Goal: Task Accomplishment & Management: Manage account settings

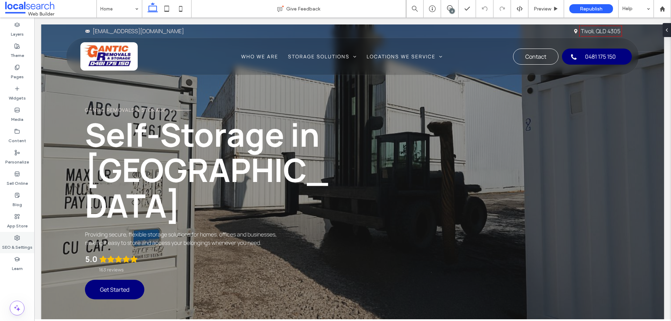
click at [10, 237] on div "SEO & Settings" at bounding box center [17, 242] width 34 height 21
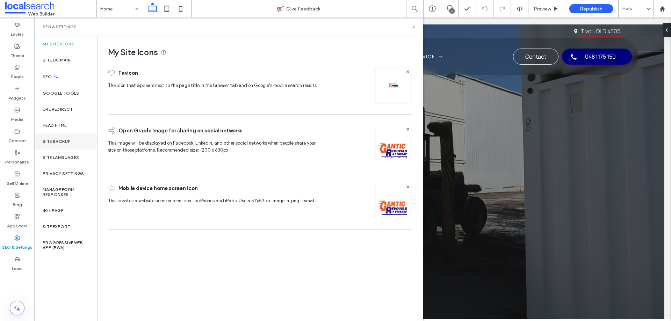
click at [43, 145] on div "Site Backup" at bounding box center [65, 141] width 63 height 16
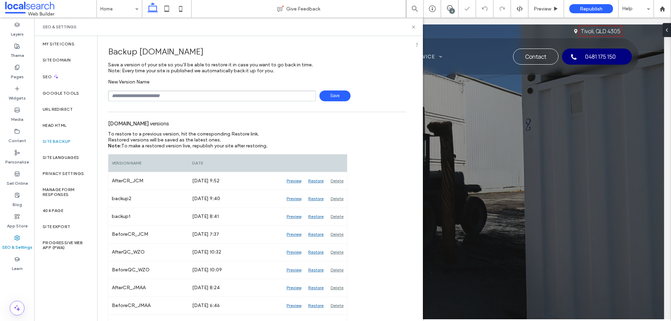
click at [171, 94] on input "text" at bounding box center [212, 95] width 208 height 11
click at [311, 93] on input "**********" at bounding box center [212, 95] width 208 height 11
click at [327, 95] on span "Save" at bounding box center [334, 95] width 31 height 11
click at [205, 97] on input "**********" at bounding box center [212, 95] width 208 height 11
type input "**********"
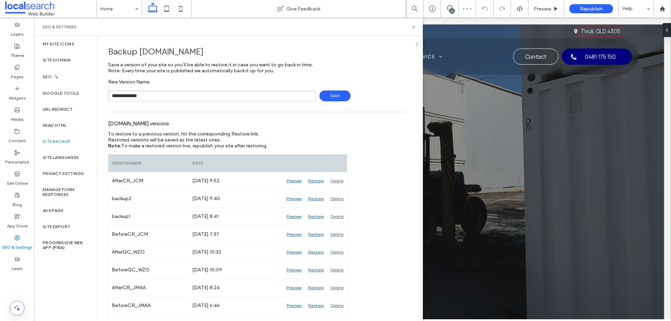
click at [320, 95] on span "Save" at bounding box center [334, 95] width 31 height 11
click at [414, 27] on icon at bounding box center [413, 26] width 5 height 5
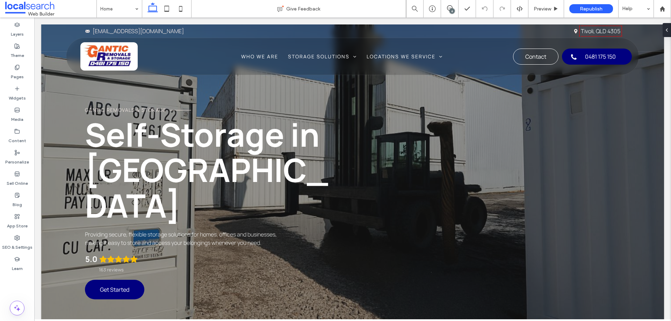
click at [451, 8] on div "6" at bounding box center [451, 10] width 5 height 5
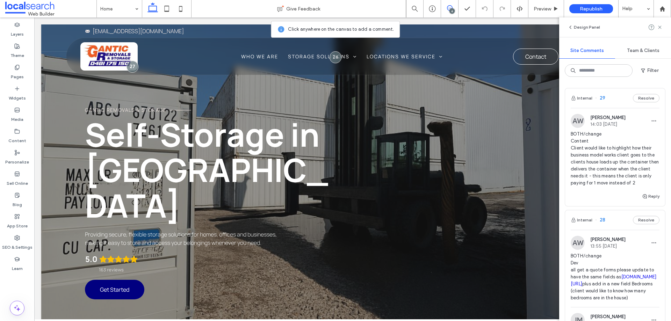
scroll to position [105, 0]
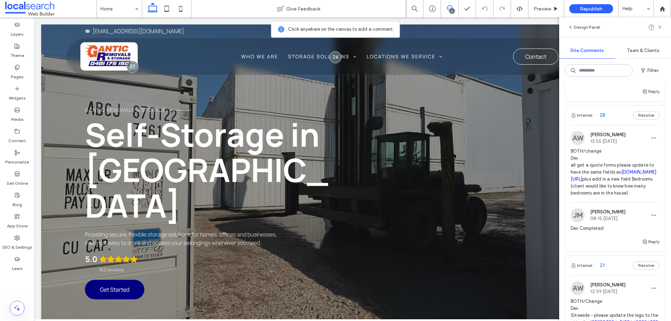
click at [602, 173] on span "BOTH/change Dev all get a quote forms please update to have the same fields as …" at bounding box center [614, 172] width 89 height 49
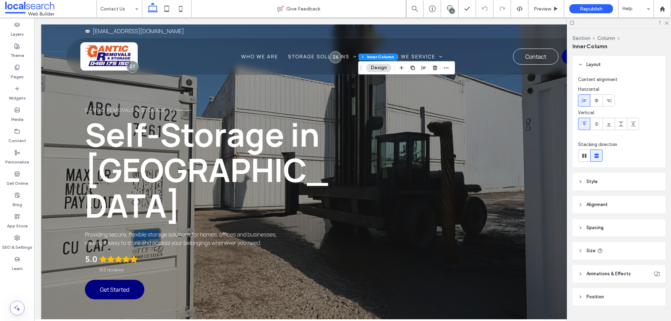
click at [451, 10] on div "6" at bounding box center [451, 10] width 5 height 5
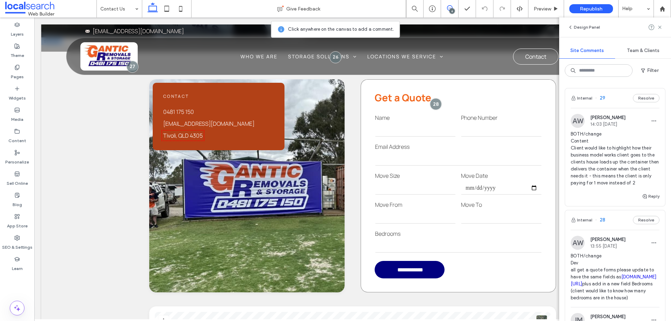
drag, startPoint x: 436, startPoint y: 107, endPoint x: 439, endPoint y: 115, distance: 8.8
click at [436, 107] on div at bounding box center [436, 104] width 12 height 12
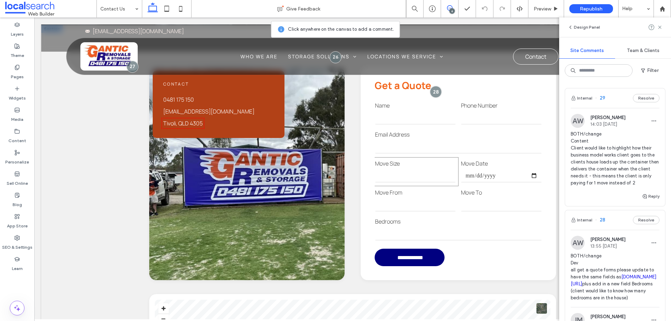
scroll to position [211, 0]
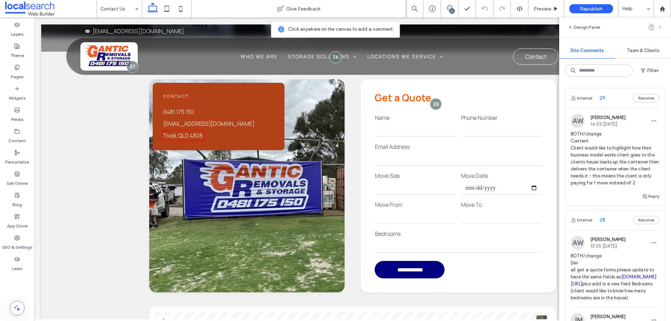
click at [658, 29] on icon at bounding box center [660, 27] width 6 height 6
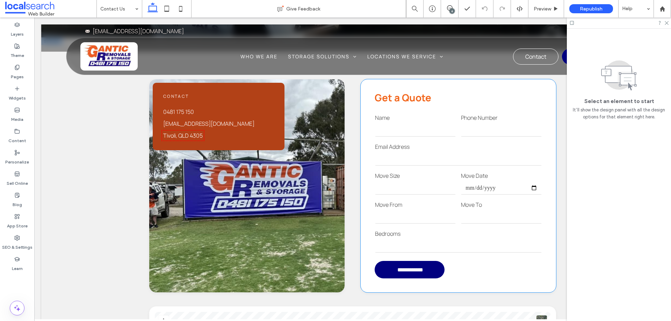
click at [426, 160] on input "email" at bounding box center [458, 159] width 167 height 14
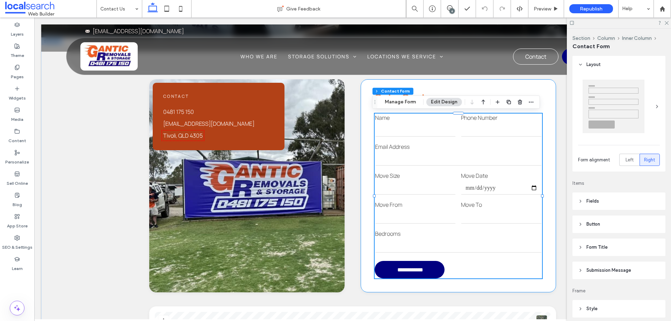
type input "*"
type input "***"
type input "*"
type input "***"
click at [401, 104] on button "Manage Form" at bounding box center [400, 102] width 40 height 8
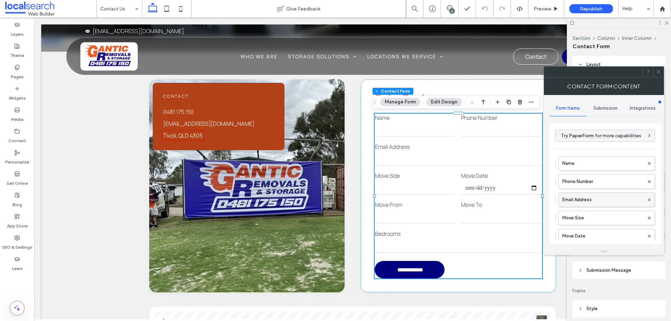
scroll to position [214, 0]
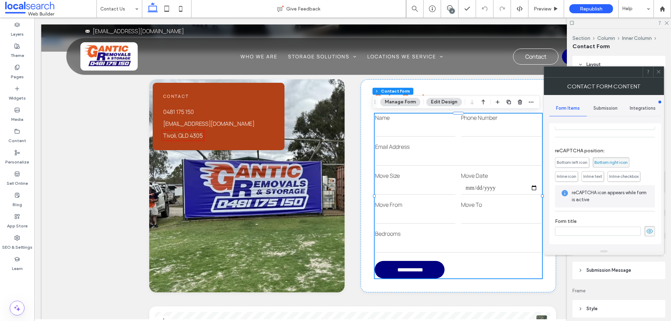
click at [608, 102] on div "Submission" at bounding box center [604, 108] width 37 height 15
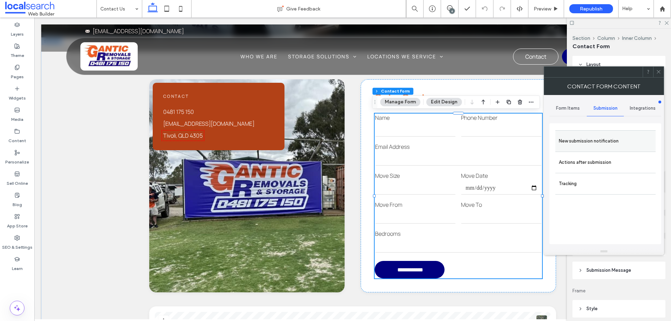
click at [604, 145] on label "New submission notification" at bounding box center [604, 141] width 93 height 14
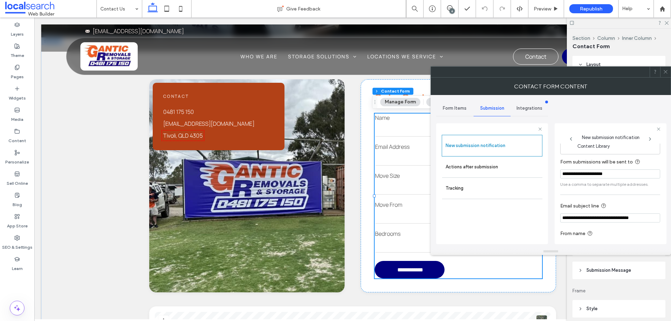
scroll to position [36, 0]
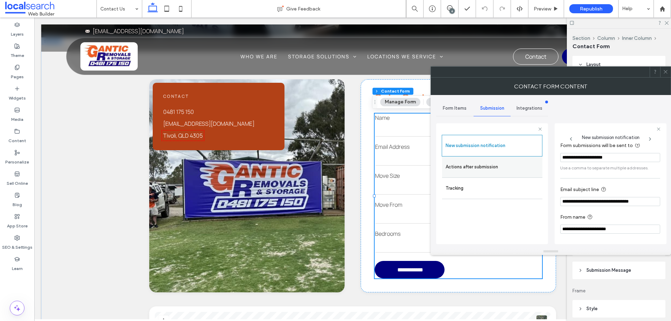
click at [470, 169] on label "Actions after submission" at bounding box center [491, 167] width 93 height 14
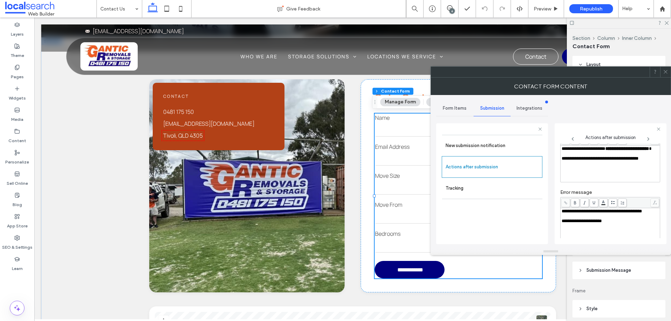
scroll to position [120, 0]
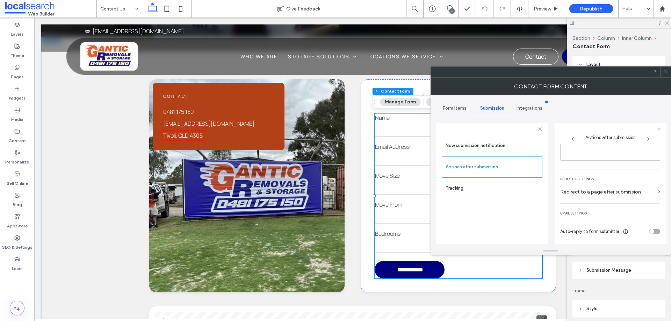
click at [665, 71] on icon at bounding box center [665, 71] width 5 height 5
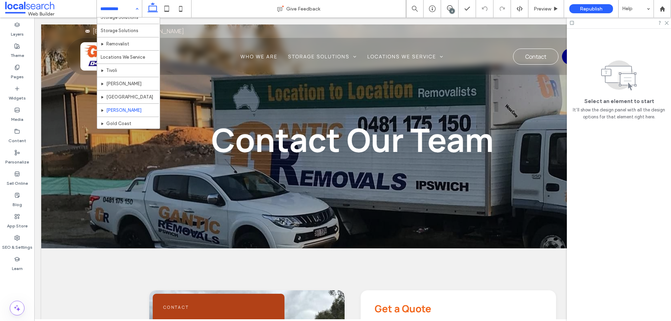
scroll to position [60, 0]
click at [450, 8] on div "6" at bounding box center [451, 10] width 5 height 5
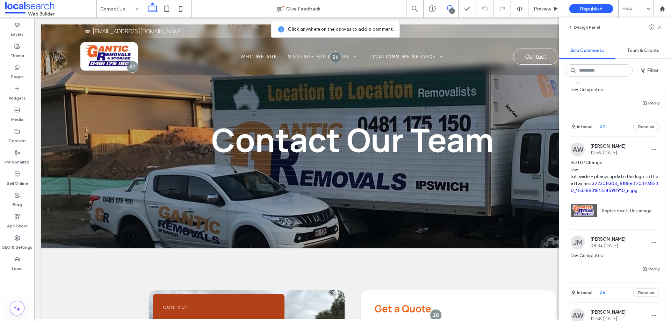
scroll to position [244, 0]
click at [606, 190] on span "BOTH/Change Dev Sitewide - please update the logo to the attached 327308304_518…" at bounding box center [614, 175] width 89 height 35
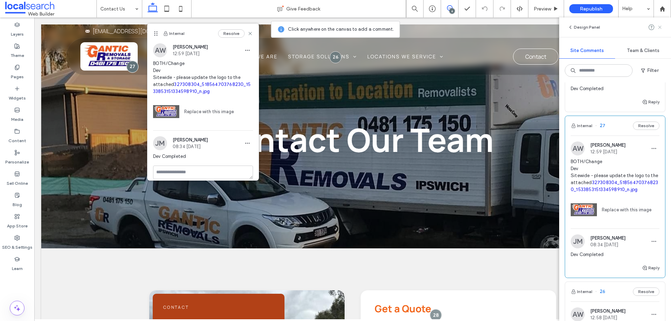
click at [662, 28] on icon at bounding box center [660, 27] width 6 height 6
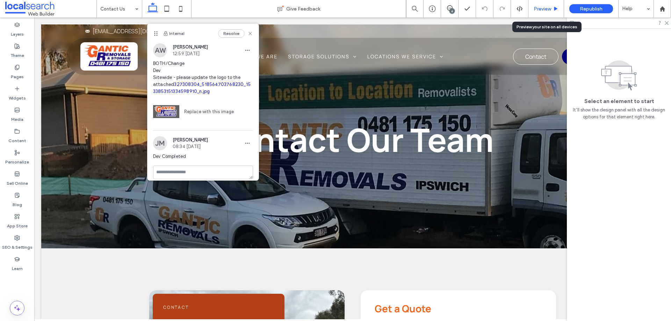
click at [544, 8] on span "Preview" at bounding box center [541, 9] width 17 height 6
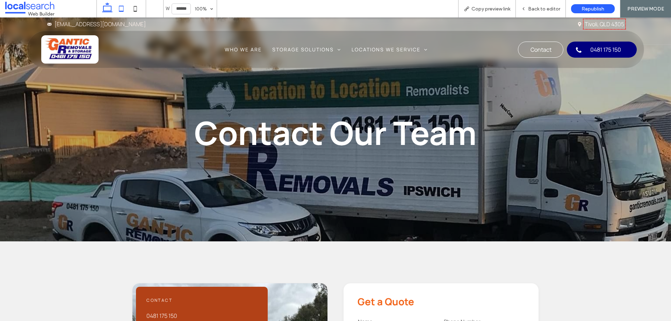
click at [124, 8] on use at bounding box center [121, 9] width 5 height 6
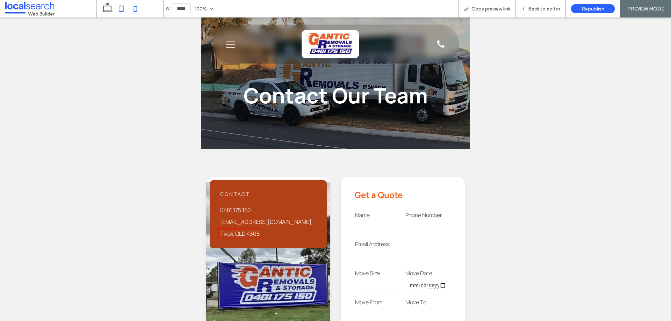
click at [129, 13] on icon at bounding box center [135, 9] width 14 height 14
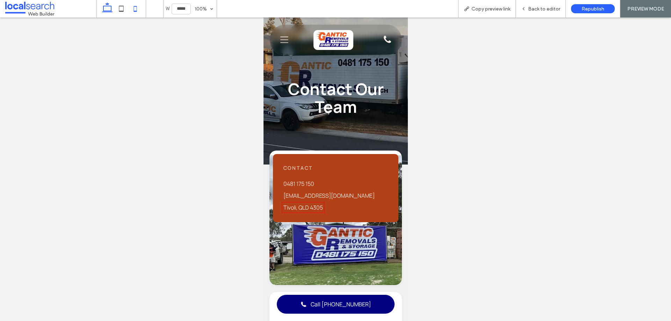
drag, startPoint x: 110, startPoint y: 8, endPoint x: 110, endPoint y: 16, distance: 7.7
click at [110, 8] on icon at bounding box center [107, 9] width 14 height 14
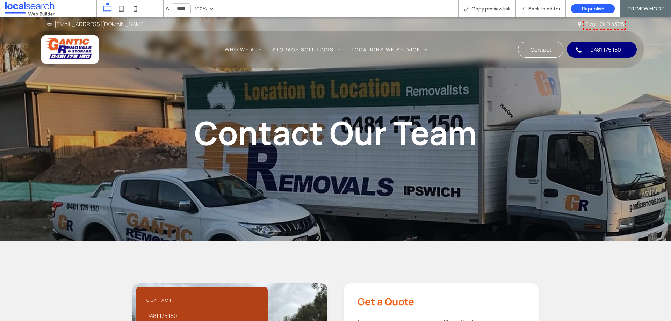
type input "******"
click at [532, 12] on span "Back to editor" at bounding box center [544, 9] width 32 height 6
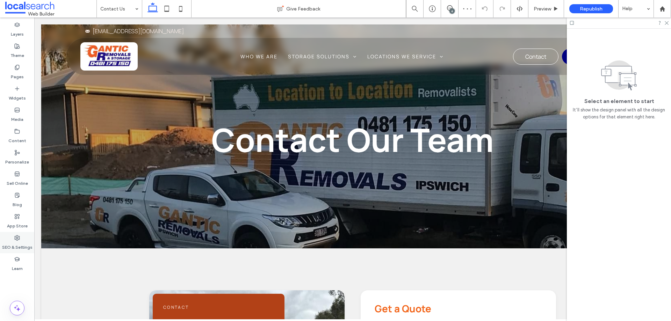
click at [16, 243] on label "SEO & Settings" at bounding box center [17, 246] width 30 height 10
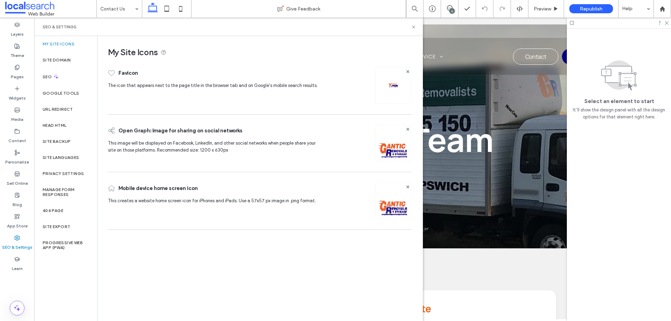
click at [413, 30] on div "SEO & Settings" at bounding box center [228, 26] width 388 height 19
click at [413, 28] on icon at bounding box center [413, 26] width 5 height 5
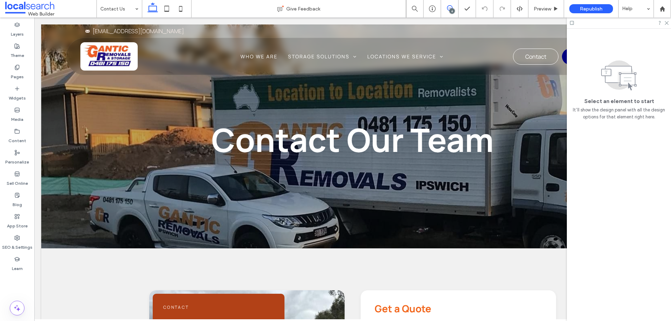
click at [450, 6] on use at bounding box center [450, 8] width 6 height 6
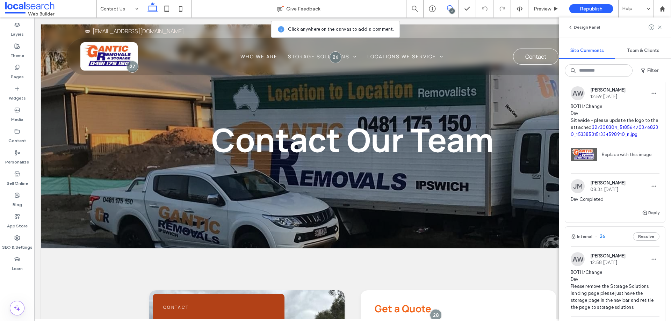
scroll to position [384, 0]
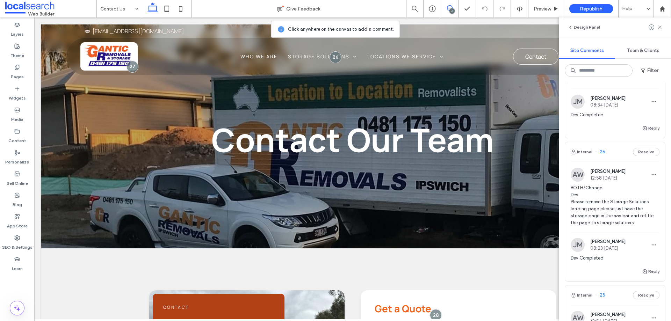
click at [597, 226] on span "BOTH/Change Dev Please remove the Storage Solutions landing page please just ha…" at bounding box center [614, 205] width 89 height 42
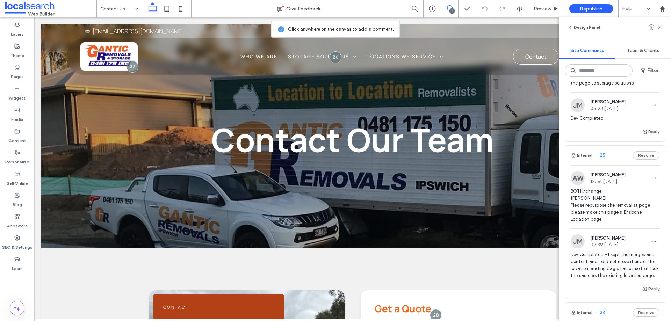
click at [606, 223] on span "BOTH/change [PERSON_NAME] Please repurpose the removalist page please make this…" at bounding box center [614, 205] width 89 height 35
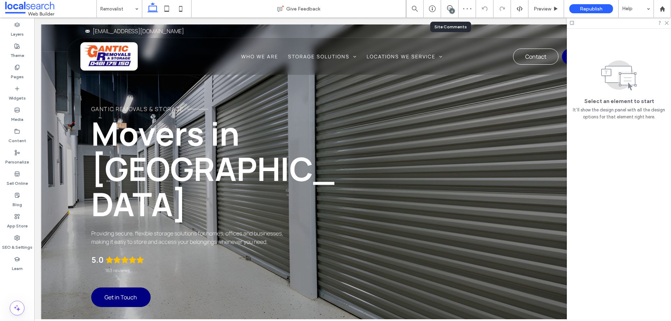
click at [447, 12] on div "6" at bounding box center [449, 8] width 17 height 17
click at [447, 12] on div "6" at bounding box center [449, 8] width 17 height 7
click at [448, 15] on div "6" at bounding box center [449, 8] width 17 height 17
click at [451, 8] on icon at bounding box center [450, 8] width 6 height 6
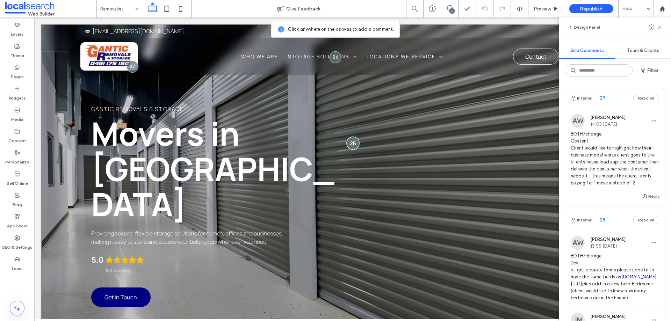
click at [349, 137] on div at bounding box center [352, 143] width 13 height 13
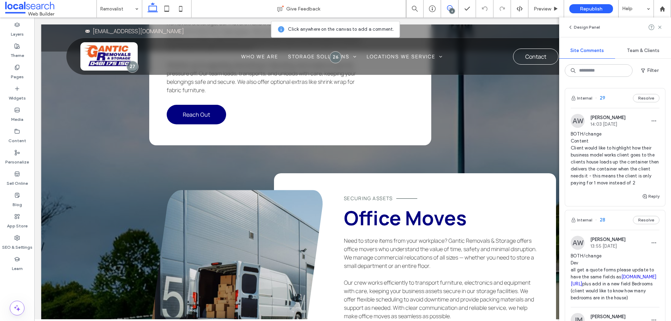
scroll to position [1369, 0]
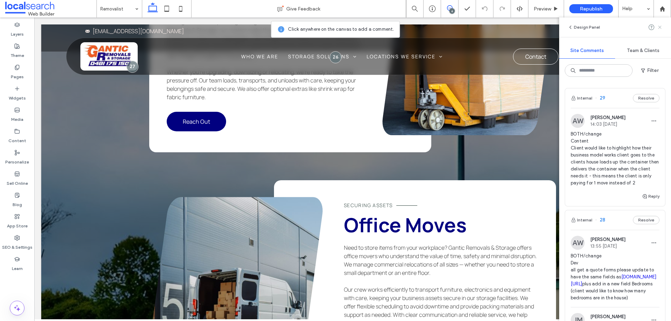
click at [659, 27] on use at bounding box center [659, 26] width 3 height 3
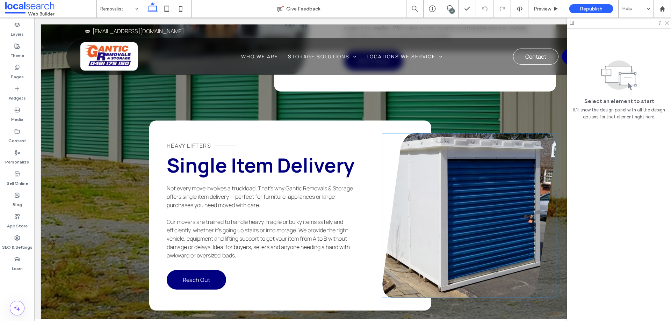
scroll to position [1649, 0]
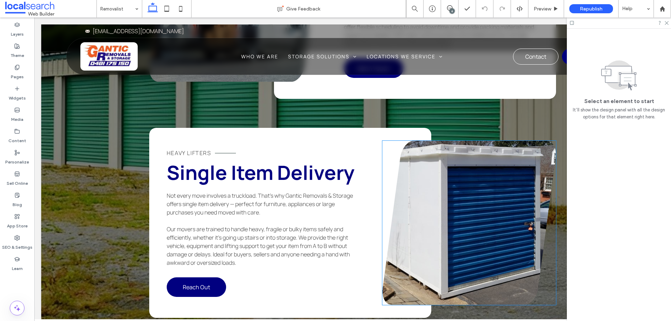
click at [478, 174] on link at bounding box center [469, 223] width 174 height 164
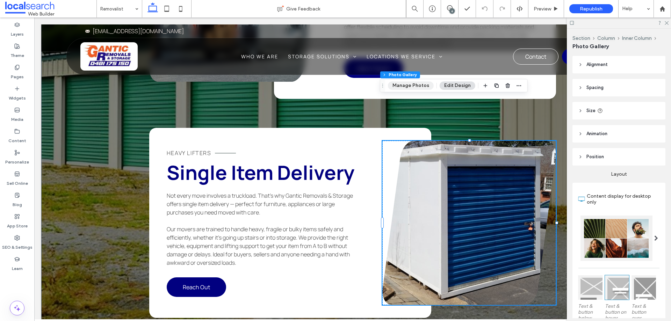
click at [407, 83] on button "Manage Photos" at bounding box center [411, 85] width 46 height 8
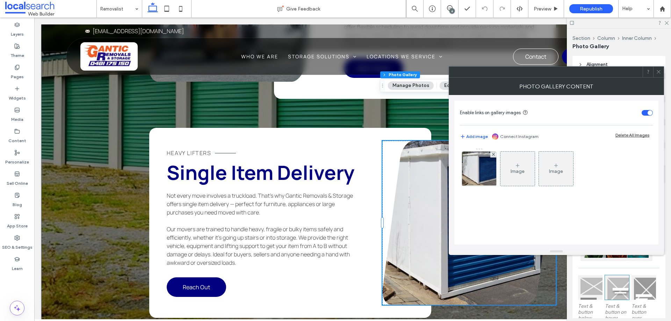
click at [478, 178] on img at bounding box center [478, 169] width 45 height 34
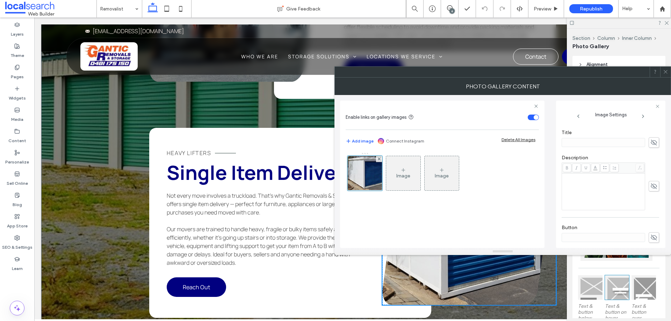
scroll to position [206, 0]
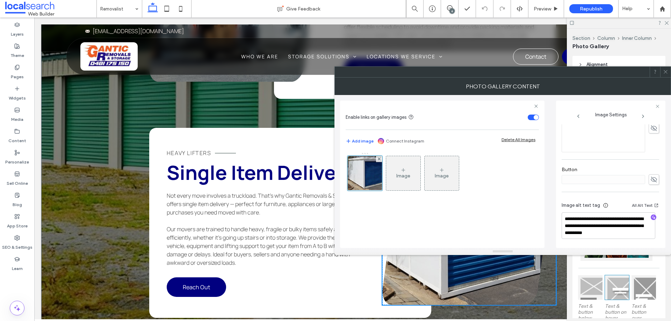
click at [666, 72] on icon at bounding box center [665, 71] width 5 height 5
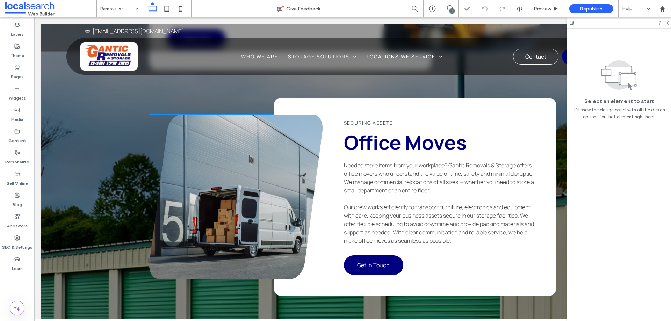
scroll to position [1439, 0]
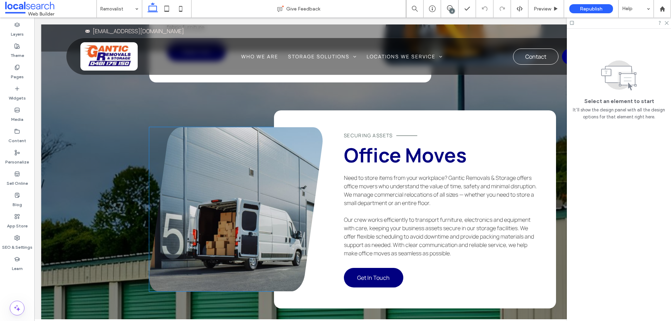
click at [243, 164] on link at bounding box center [236, 209] width 174 height 164
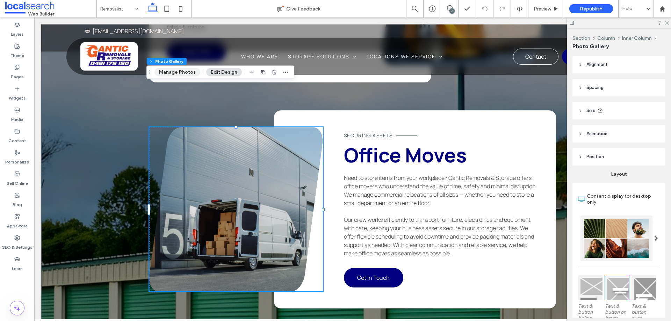
click at [179, 74] on button "Manage Photos" at bounding box center [177, 72] width 46 height 8
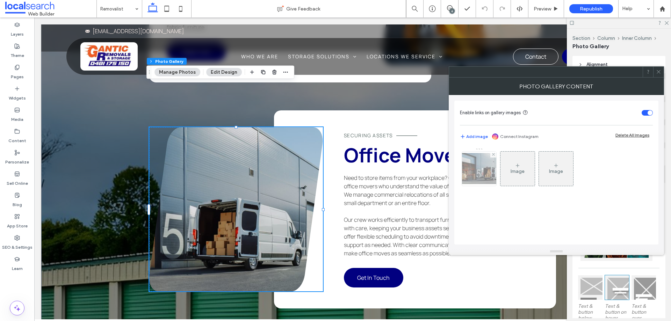
click at [482, 180] on img at bounding box center [479, 168] width 56 height 31
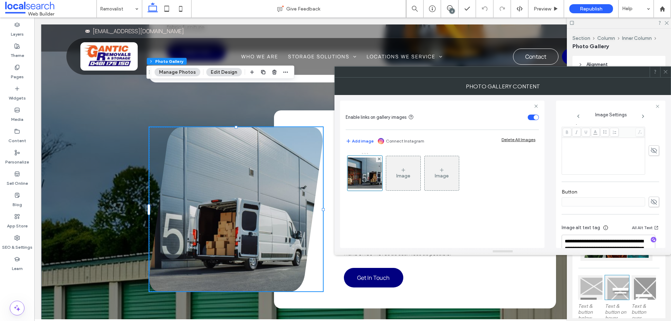
scroll to position [213, 0]
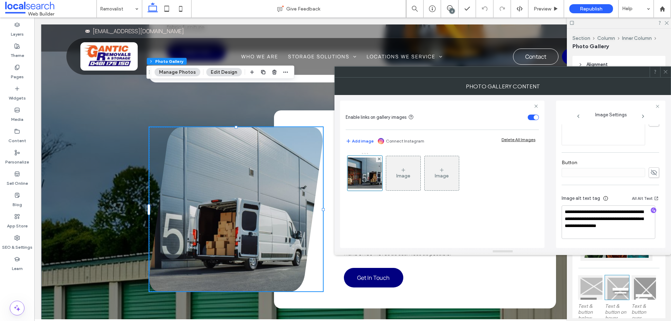
click at [664, 71] on use at bounding box center [664, 71] width 3 height 3
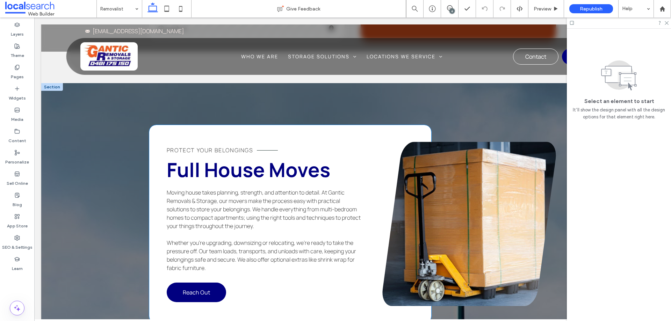
scroll to position [1194, 0]
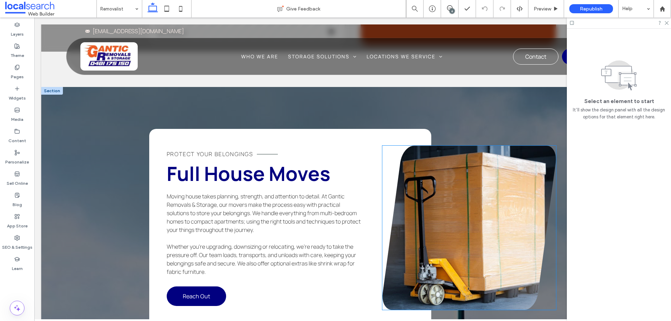
click at [509, 206] on link at bounding box center [469, 228] width 174 height 164
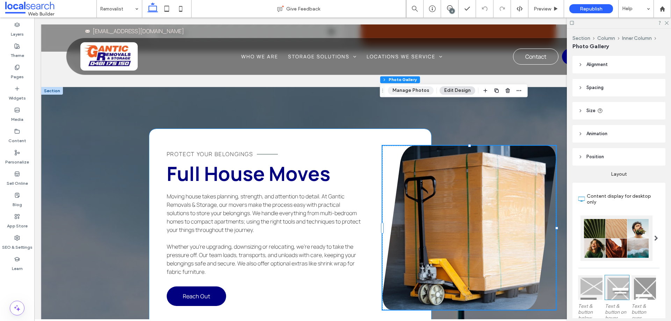
click at [415, 94] on button "Manage Photos" at bounding box center [411, 90] width 46 height 8
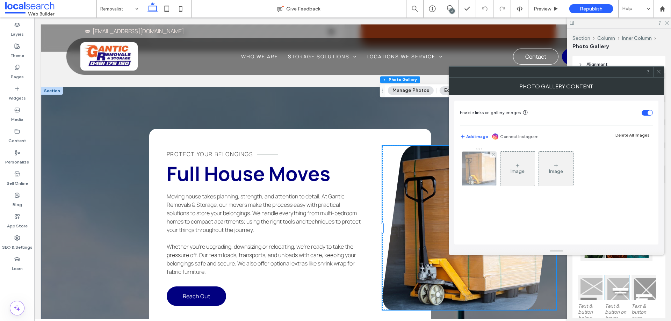
click at [476, 175] on img at bounding box center [479, 169] width 48 height 34
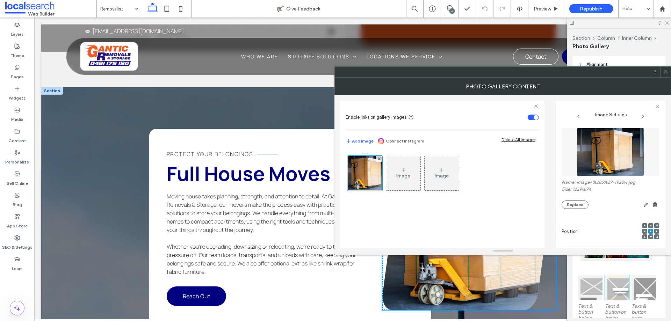
scroll to position [213, 0]
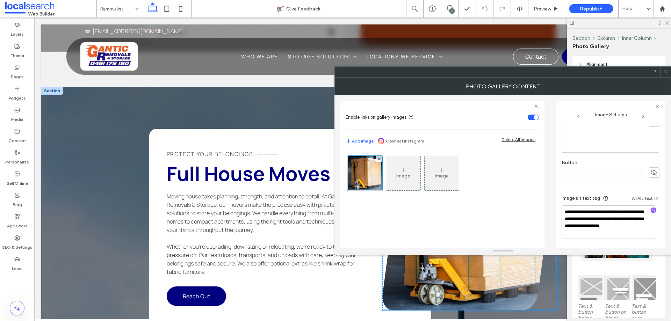
click at [665, 69] on span at bounding box center [665, 72] width 5 height 10
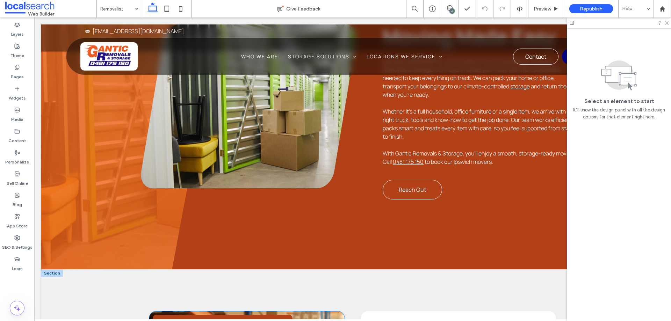
scroll to position [286, 0]
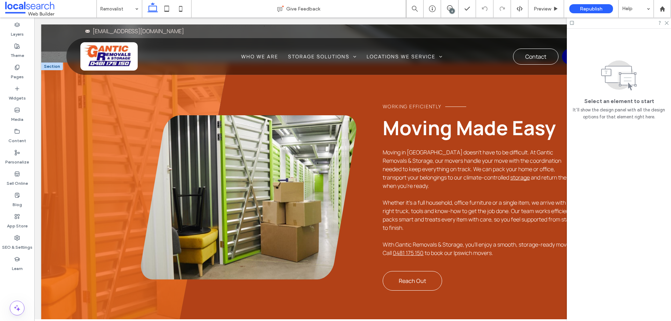
click at [278, 178] on link at bounding box center [248, 197] width 215 height 164
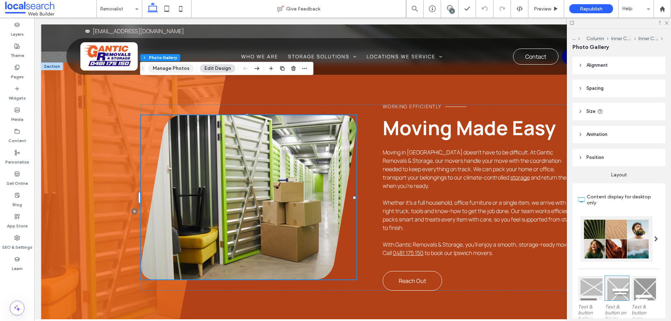
click at [176, 68] on button "Manage Photos" at bounding box center [171, 68] width 46 height 8
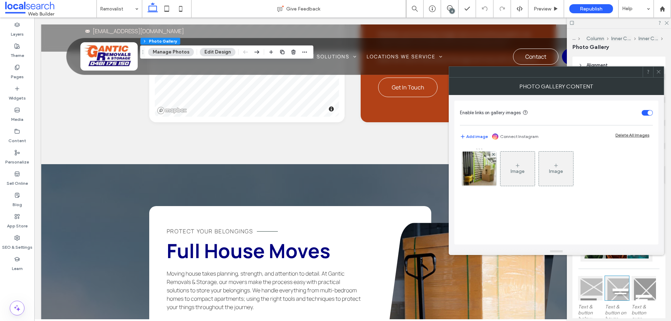
scroll to position [1125, 0]
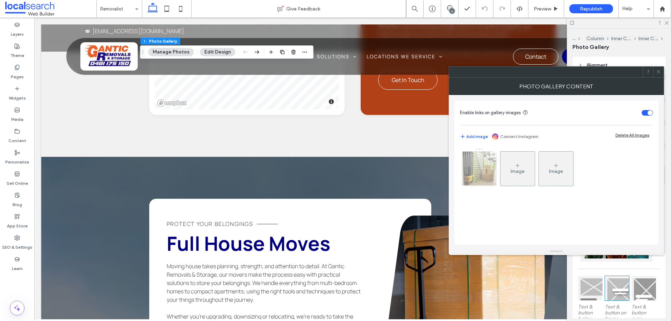
click at [481, 177] on img at bounding box center [479, 169] width 52 height 34
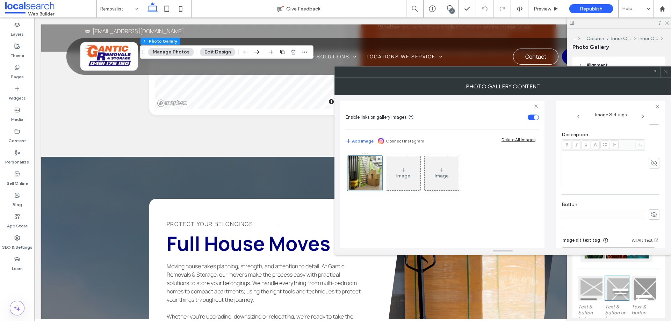
scroll to position [206, 0]
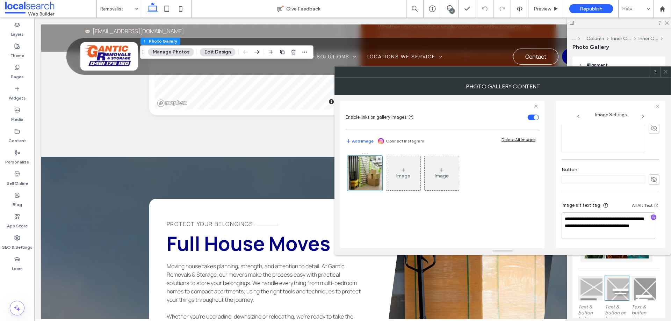
click at [666, 73] on use at bounding box center [664, 71] width 3 height 3
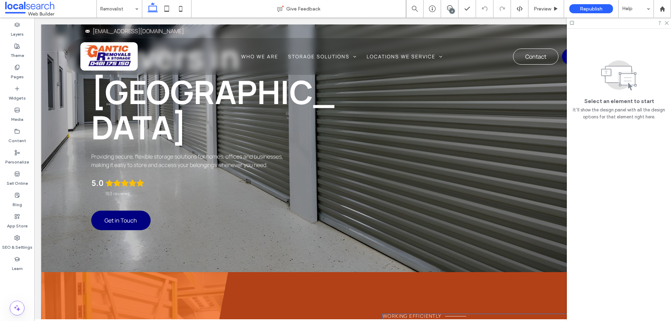
scroll to position [0, 0]
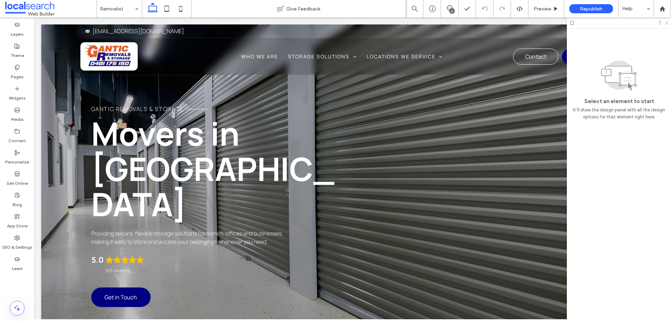
click at [666, 24] on icon at bounding box center [666, 22] width 5 height 5
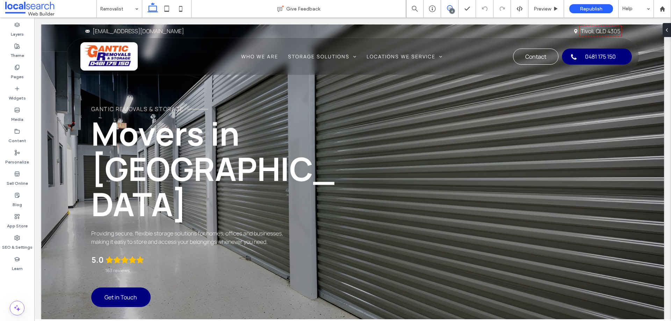
click at [452, 8] on span at bounding box center [449, 8] width 17 height 6
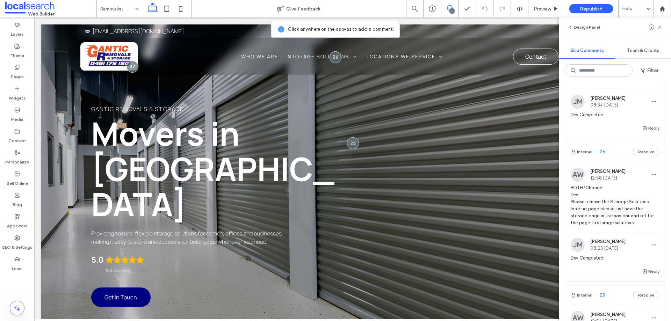
scroll to position [524, 0]
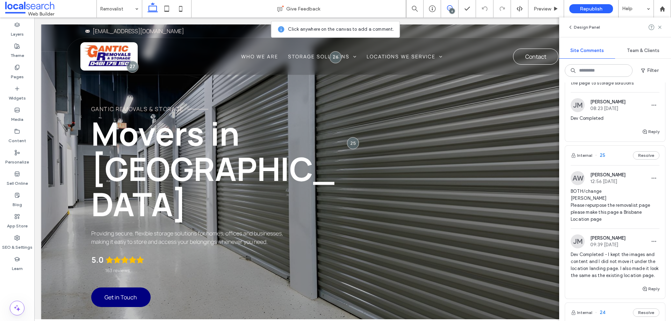
click at [611, 223] on span "BOTH/change [PERSON_NAME] Please repurpose the removalist page please make this…" at bounding box center [614, 205] width 89 height 35
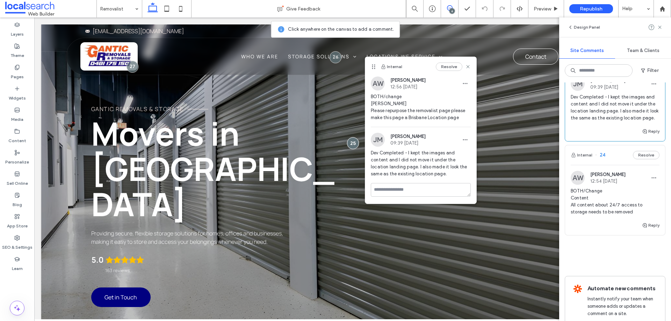
scroll to position [699, 0]
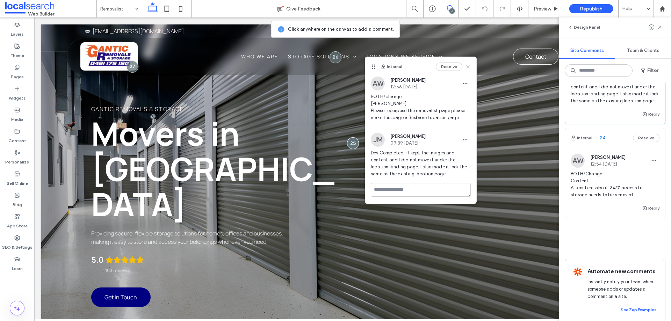
click at [605, 198] on span "BOTH/Change Content All content about 24/7 access to storage needs to be removed" at bounding box center [614, 184] width 89 height 28
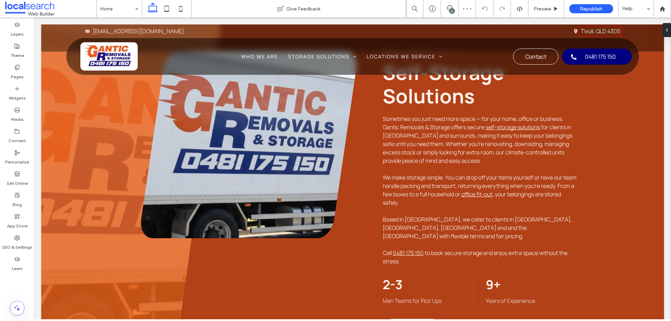
click at [451, 5] on div "6" at bounding box center [449, 8] width 17 height 17
click at [446, 12] on div "6" at bounding box center [449, 8] width 17 height 7
click at [450, 14] on div "6" at bounding box center [449, 8] width 17 height 17
click at [452, 9] on div "6" at bounding box center [451, 10] width 5 height 5
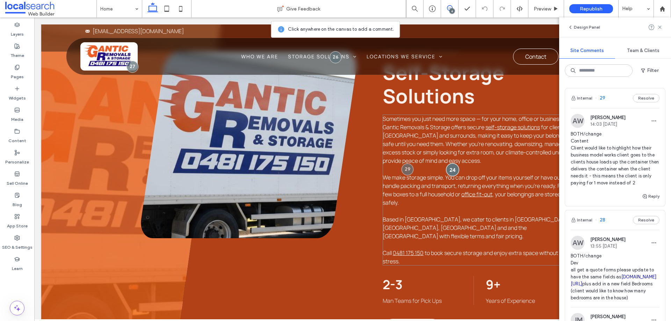
click at [446, 167] on div at bounding box center [452, 169] width 13 height 13
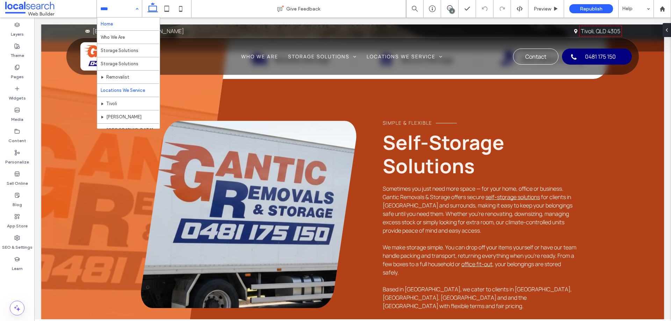
scroll to position [35, 0]
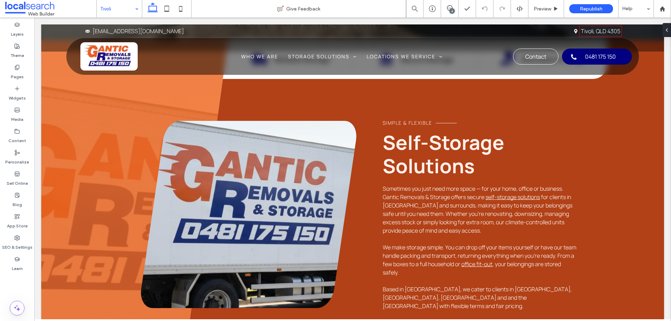
click at [133, 12] on div "Tivoli" at bounding box center [119, 8] width 45 height 17
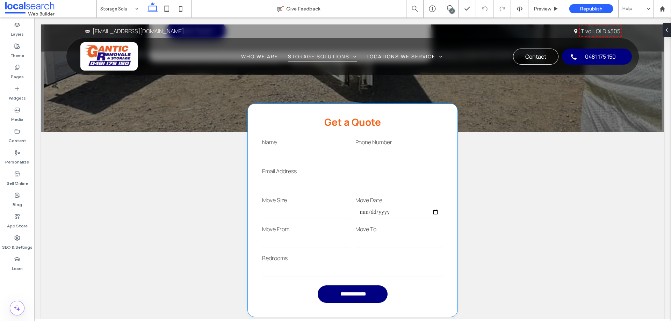
scroll to position [943, 0]
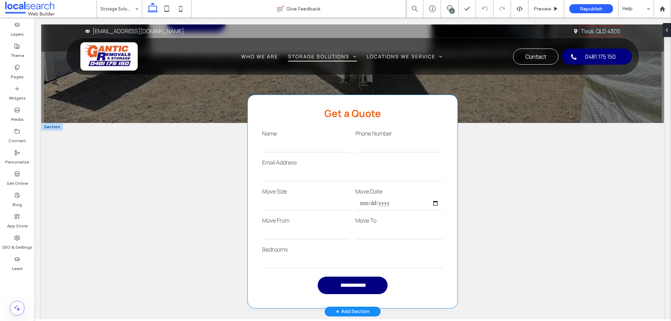
click at [320, 171] on input "email" at bounding box center [352, 174] width 181 height 14
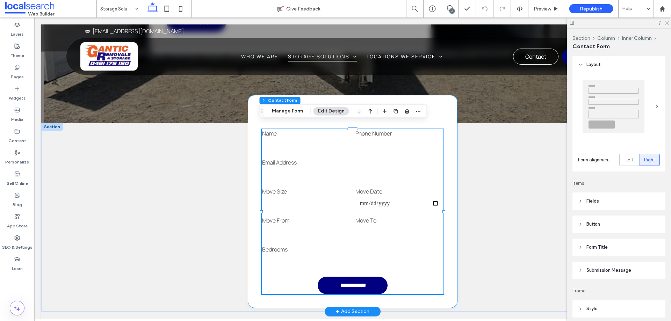
type input "*"
type input "***"
type input "*"
type input "***"
click at [291, 114] on button "Manage Form" at bounding box center [287, 111] width 40 height 8
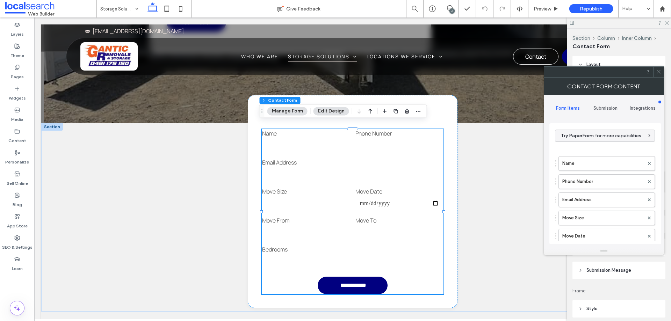
scroll to position [214, 0]
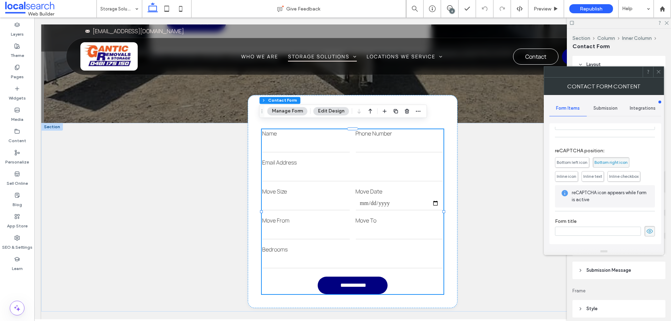
click at [606, 116] on div "Submission" at bounding box center [604, 108] width 37 height 15
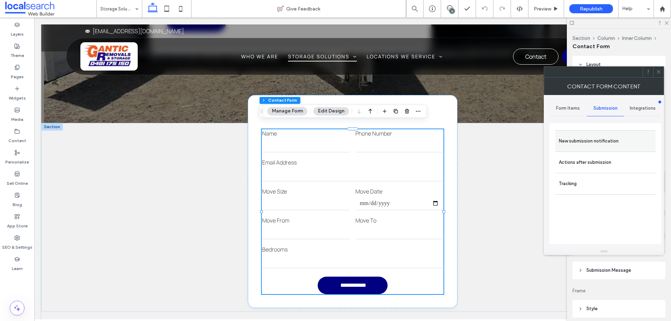
click at [598, 146] on label "New submission notification" at bounding box center [604, 141] width 93 height 14
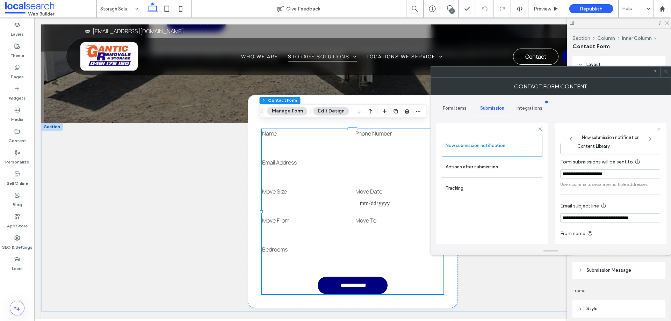
scroll to position [36, 0]
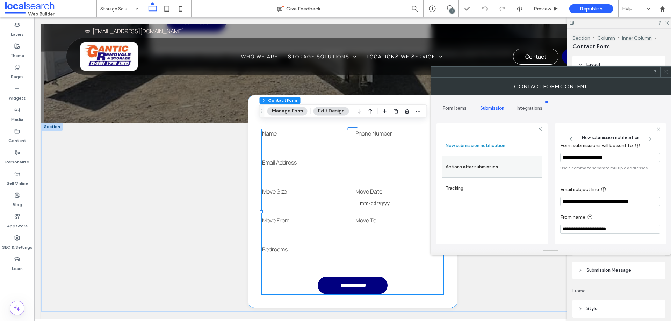
click at [469, 167] on label "Actions after submission" at bounding box center [491, 167] width 93 height 14
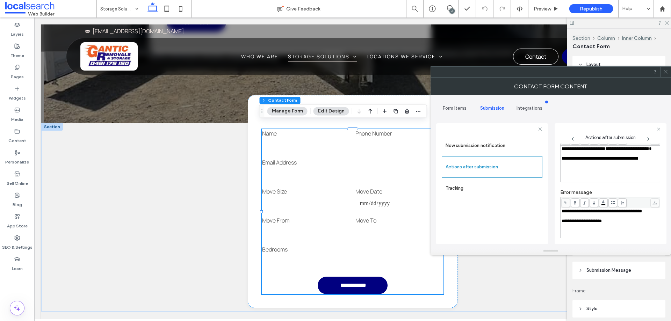
scroll to position [120, 0]
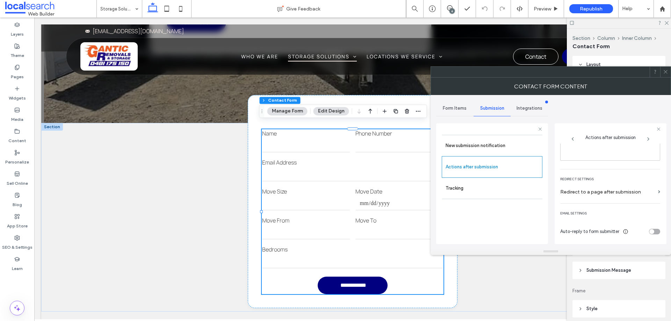
click at [665, 70] on icon at bounding box center [665, 71] width 5 height 5
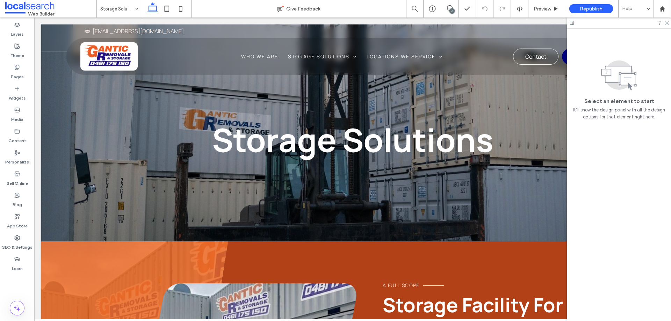
click at [124, 12] on input at bounding box center [117, 8] width 35 height 17
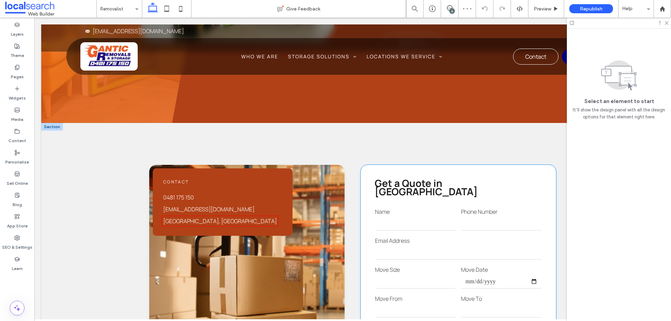
click at [445, 246] on input "email" at bounding box center [458, 253] width 167 height 14
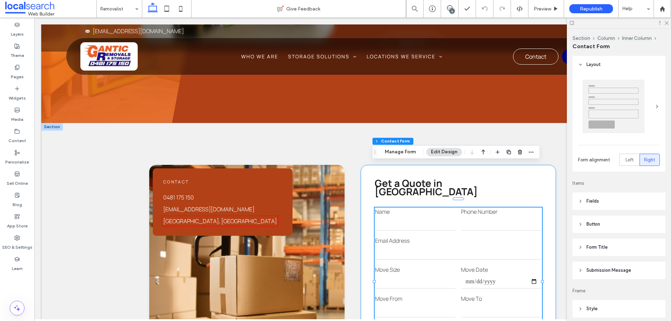
type input "*"
type input "***"
type input "*"
type input "***"
click at [404, 151] on button "Manage Form" at bounding box center [400, 152] width 40 height 8
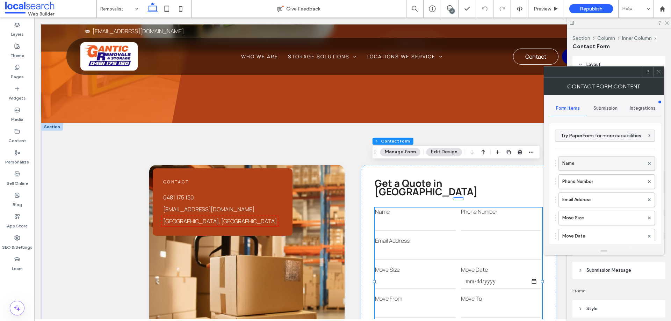
scroll to position [214, 0]
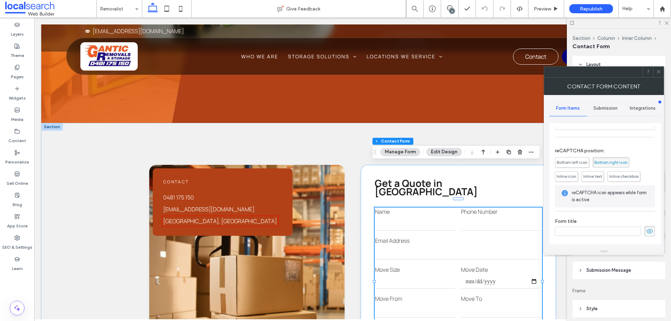
click at [602, 107] on span "Submission" at bounding box center [605, 108] width 24 height 6
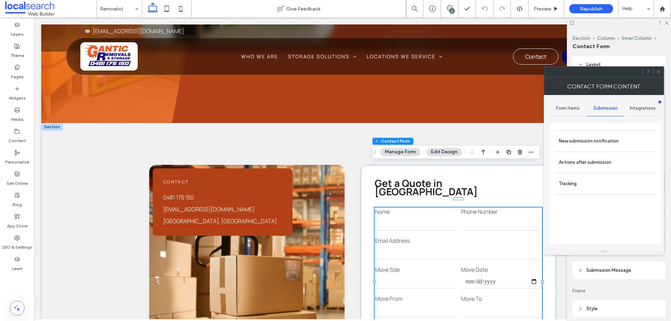
click at [600, 147] on label "New submission notification" at bounding box center [604, 141] width 93 height 14
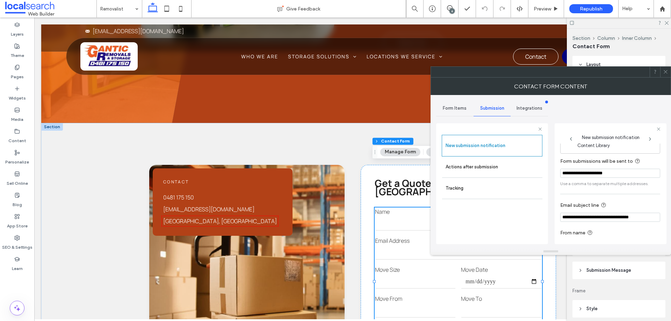
scroll to position [36, 0]
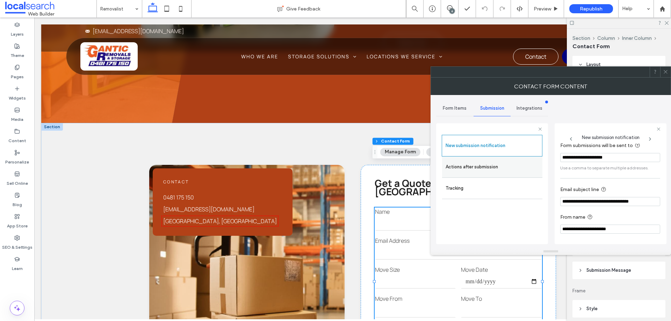
click at [478, 170] on label "Actions after submission" at bounding box center [491, 167] width 93 height 14
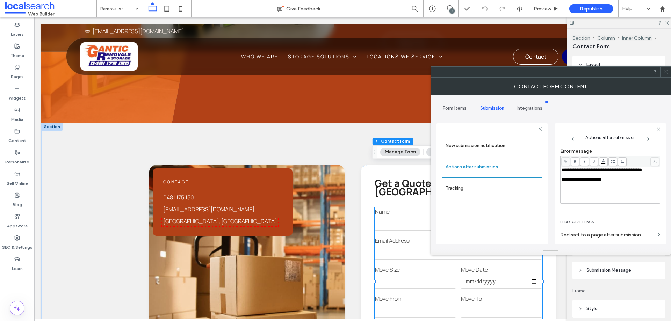
scroll to position [120, 0]
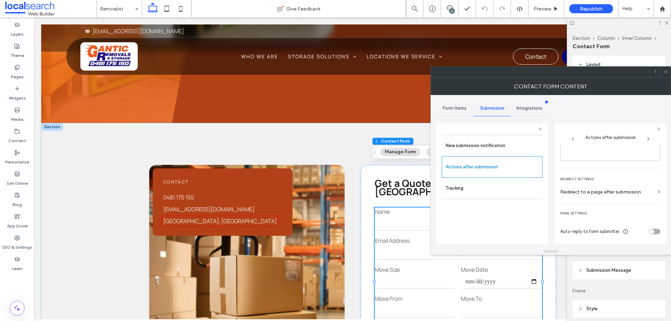
click at [665, 72] on icon at bounding box center [665, 71] width 5 height 5
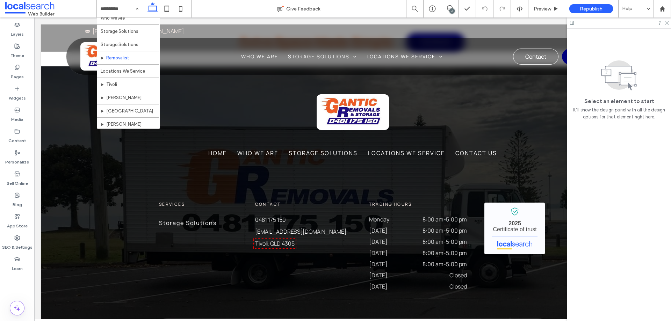
scroll to position [35, 0]
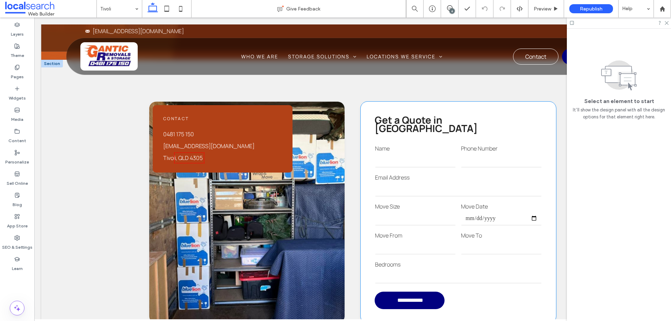
scroll to position [594, 0]
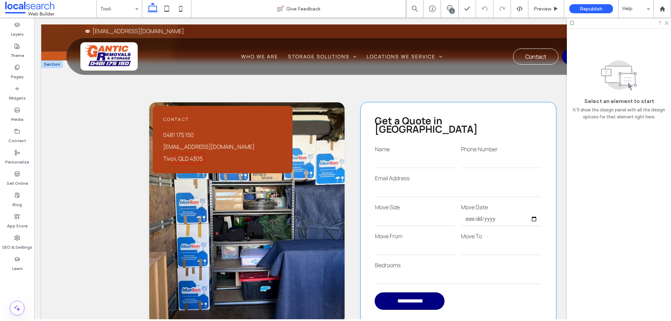
click at [405, 183] on input "email" at bounding box center [458, 190] width 167 height 14
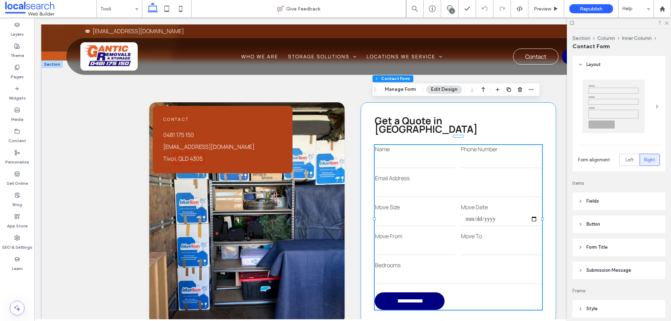
type input "*"
type input "***"
type input "*"
type input "***"
drag, startPoint x: 404, startPoint y: 91, endPoint x: 408, endPoint y: 93, distance: 3.8
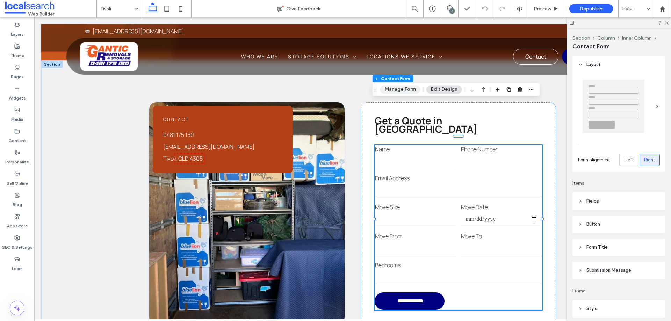
click at [404, 91] on button "Manage Form" at bounding box center [400, 89] width 40 height 8
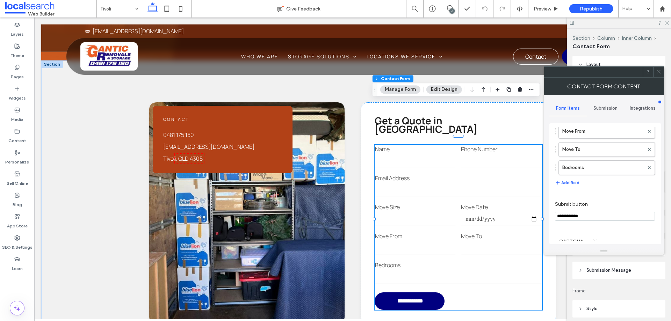
scroll to position [214, 0]
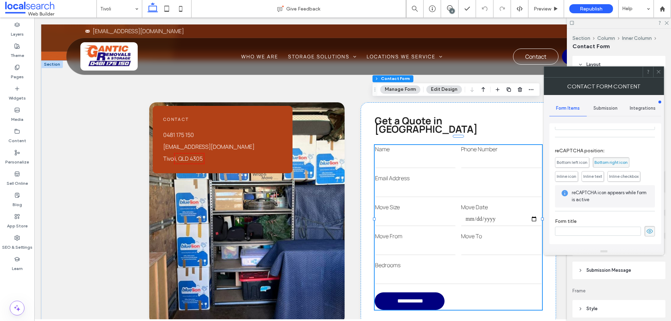
click at [609, 103] on div "Submission" at bounding box center [604, 108] width 37 height 15
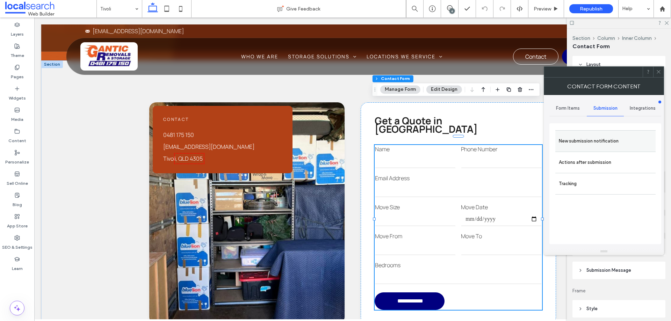
click at [605, 136] on label "New submission notification" at bounding box center [604, 141] width 93 height 14
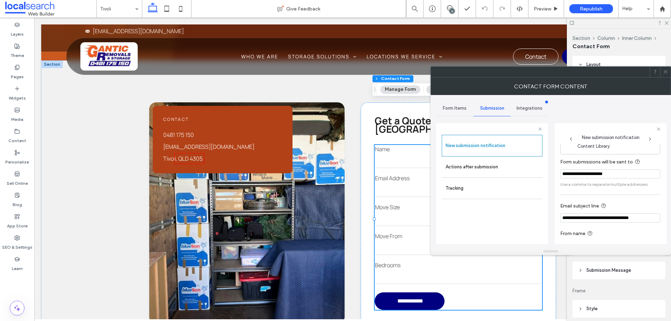
scroll to position [36, 0]
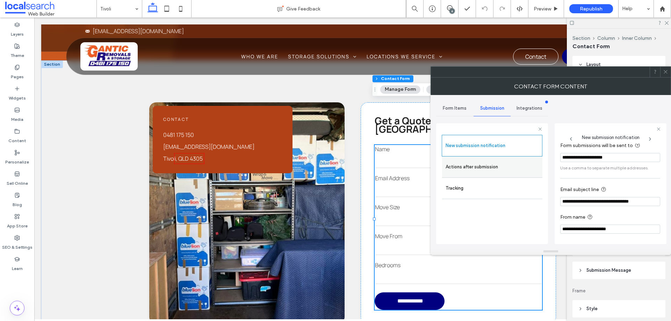
click at [492, 171] on label "Actions after submission" at bounding box center [491, 167] width 93 height 14
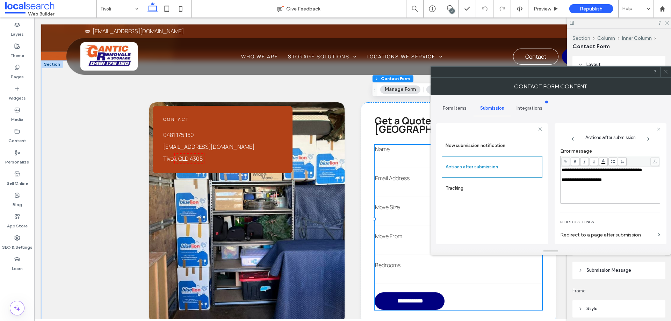
scroll to position [120, 0]
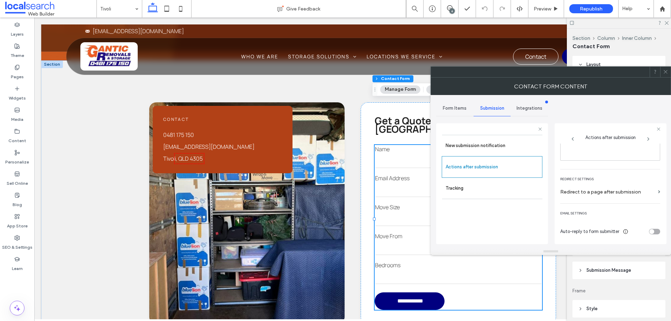
click at [667, 72] on icon at bounding box center [665, 71] width 5 height 5
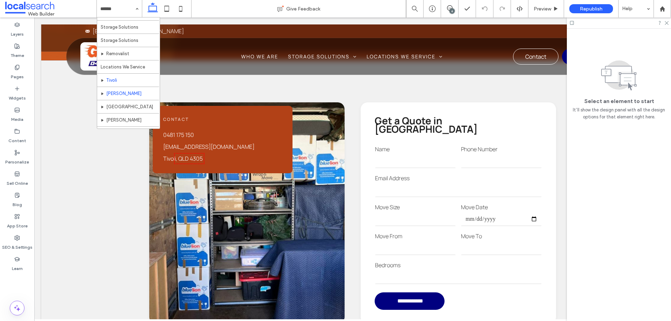
scroll to position [60, 0]
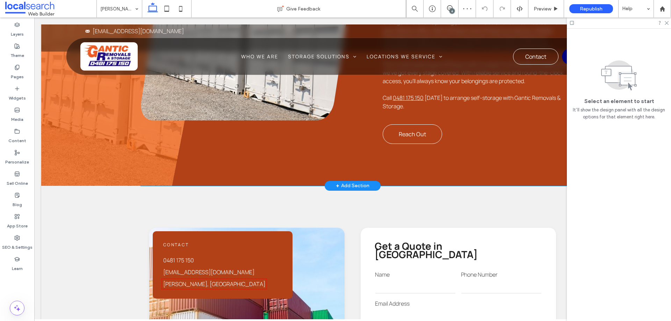
scroll to position [559, 0]
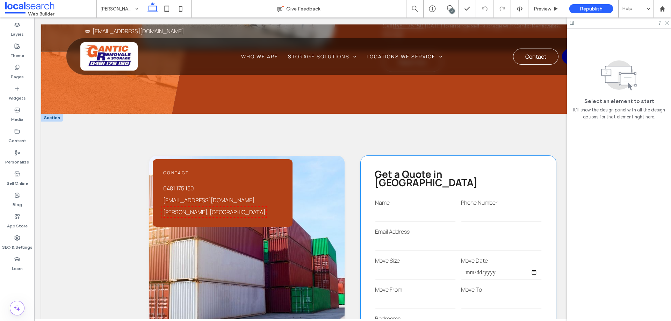
click at [429, 236] on input "email" at bounding box center [458, 243] width 167 height 14
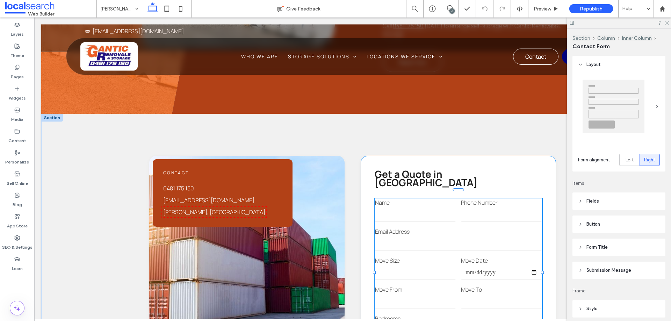
type input "*"
type input "***"
type input "*"
type input "***"
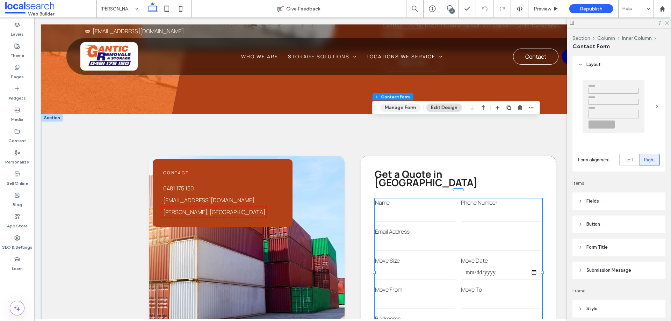
drag, startPoint x: 398, startPoint y: 107, endPoint x: 377, endPoint y: 98, distance: 22.4
click at [398, 107] on button "Manage Form" at bounding box center [400, 107] width 40 height 8
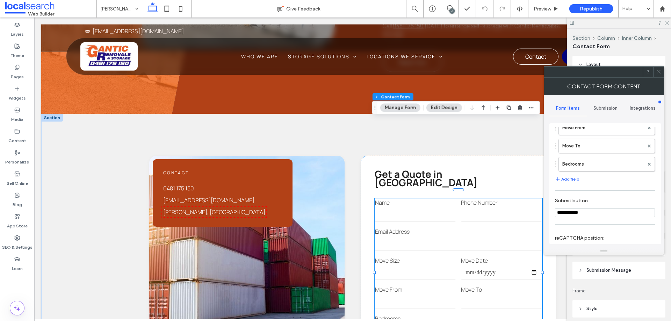
scroll to position [214, 0]
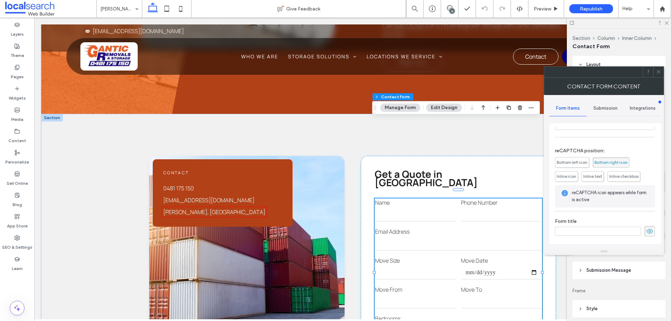
click at [609, 108] on span "Submission" at bounding box center [605, 108] width 24 height 6
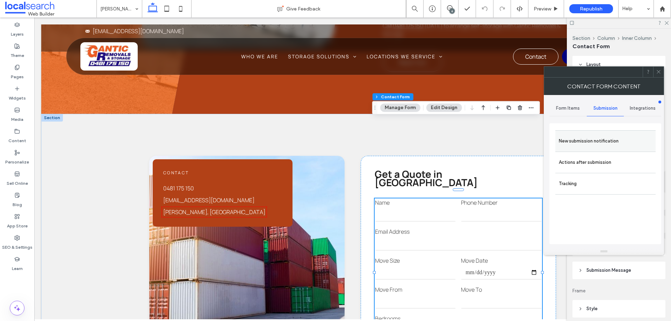
click at [597, 145] on label "New submission notification" at bounding box center [604, 141] width 93 height 14
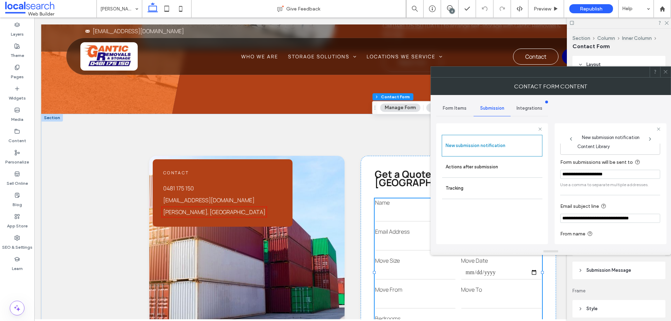
scroll to position [36, 0]
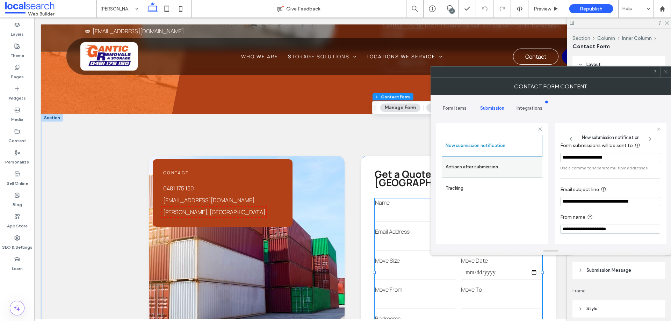
click at [479, 164] on label "Actions after submission" at bounding box center [491, 167] width 93 height 14
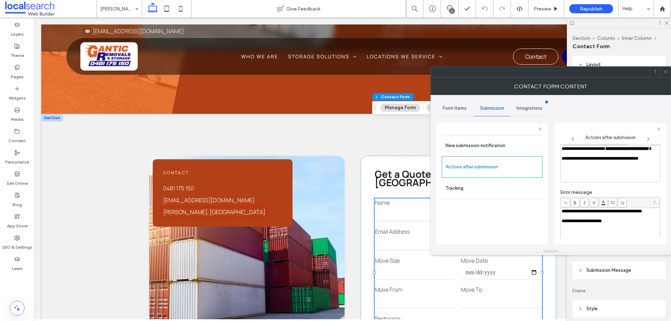
scroll to position [120, 0]
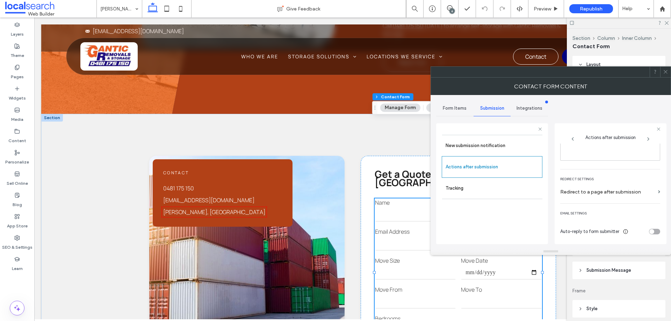
click at [664, 72] on icon at bounding box center [665, 71] width 5 height 5
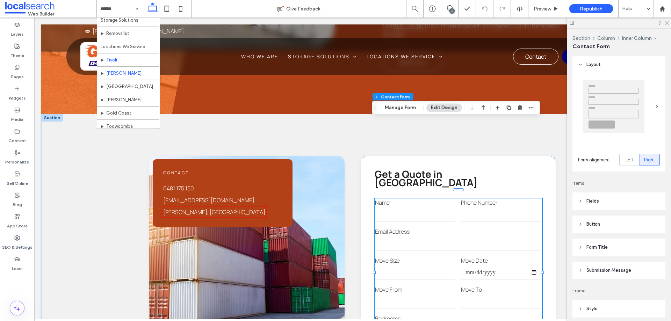
scroll to position [60, 0]
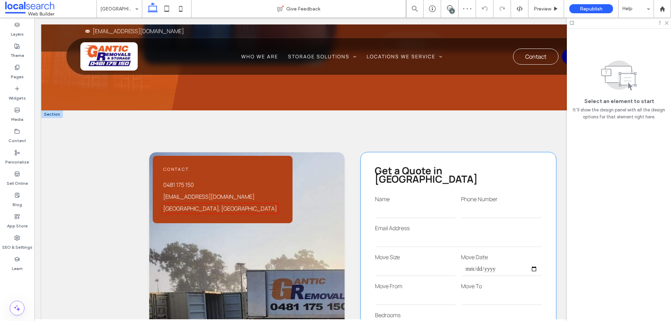
scroll to position [559, 0]
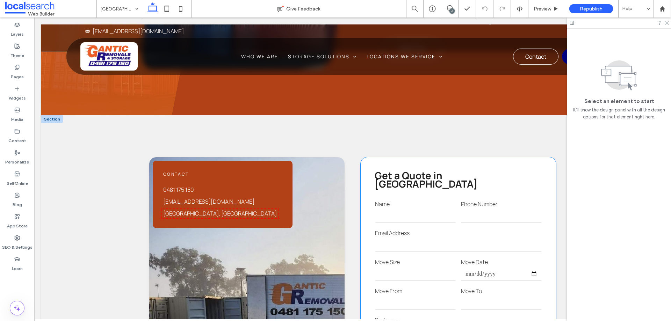
click at [420, 209] on input "text" at bounding box center [415, 216] width 81 height 14
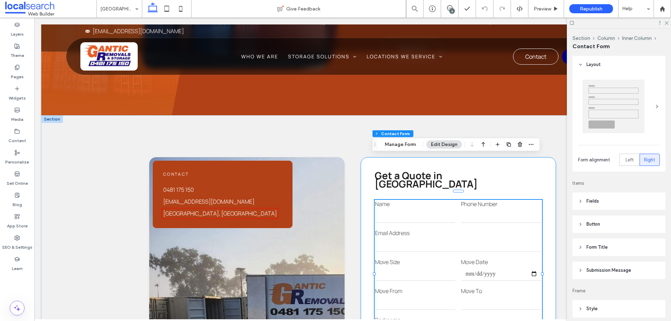
type input "*"
type input "***"
type input "*"
type input "***"
click at [404, 145] on button "Manage Form" at bounding box center [400, 144] width 40 height 8
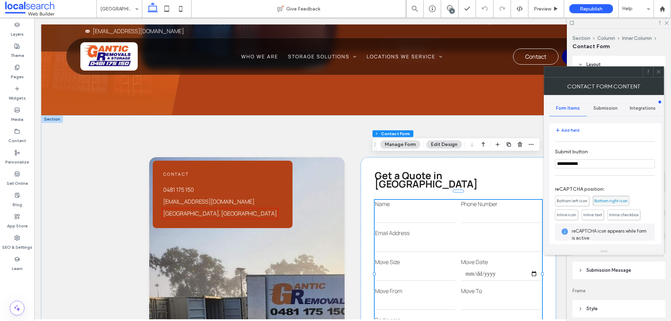
scroll to position [214, 0]
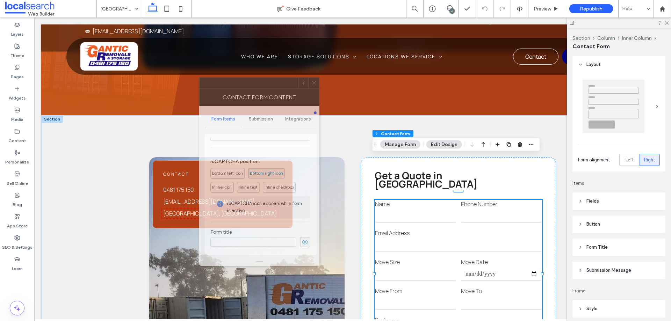
drag, startPoint x: 609, startPoint y: 76, endPoint x: 250, endPoint y: 110, distance: 360.3
click at [264, 87] on div at bounding box center [248, 83] width 98 height 10
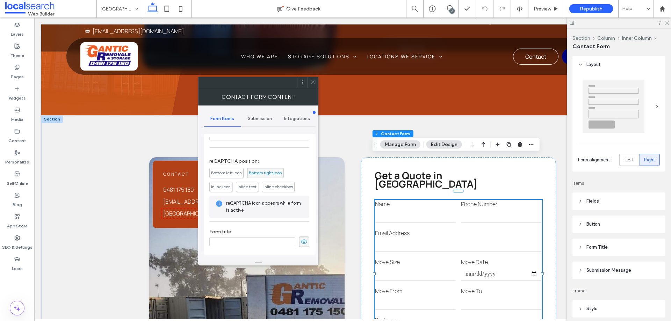
click at [261, 119] on span "Submission" at bounding box center [260, 119] width 24 height 6
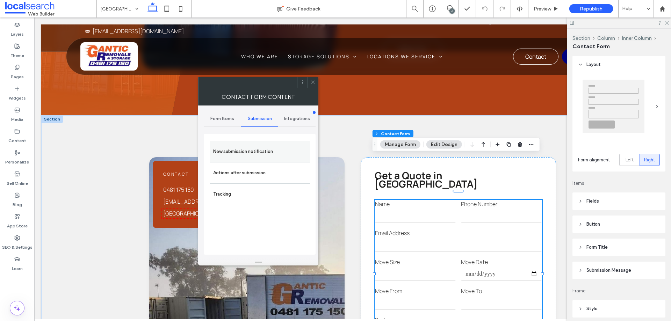
click at [255, 156] on label "New submission notification" at bounding box center [259, 152] width 93 height 14
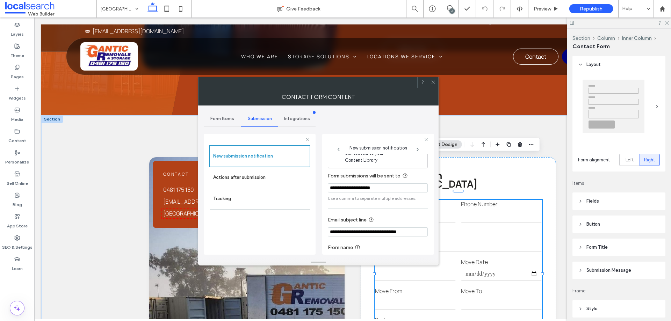
scroll to position [36, 0]
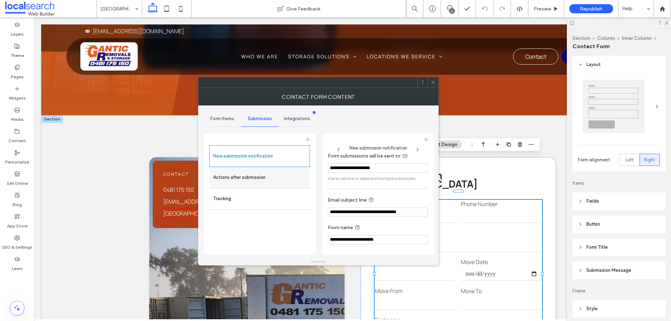
click at [258, 178] on label "Actions after submission" at bounding box center [259, 177] width 93 height 14
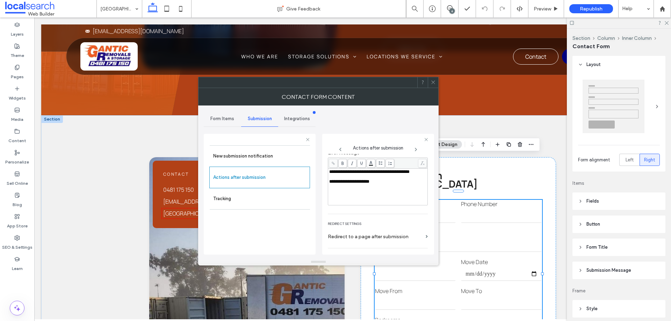
scroll to position [120, 0]
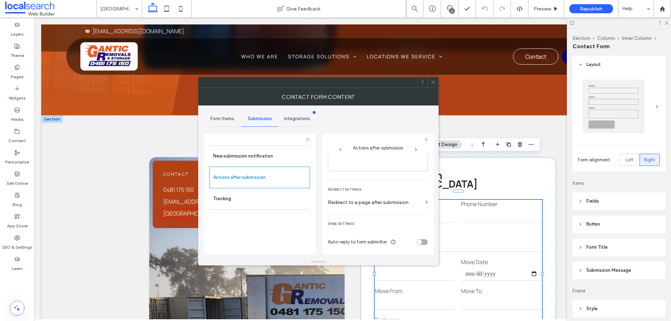
click at [432, 80] on icon at bounding box center [432, 82] width 5 height 5
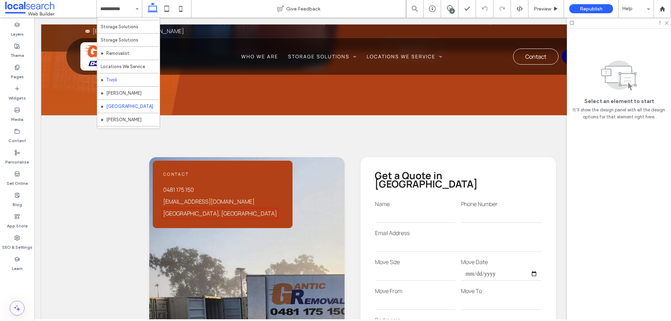
scroll to position [60, 0]
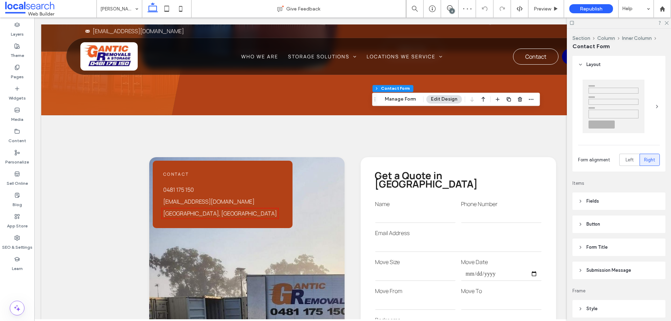
type input "*"
type input "***"
type input "*"
type input "***"
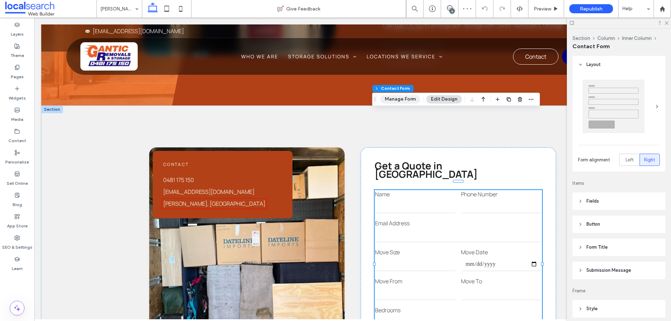
drag, startPoint x: 407, startPoint y: 101, endPoint x: 502, endPoint y: 138, distance: 102.0
click at [407, 101] on button "Manage Form" at bounding box center [400, 99] width 40 height 8
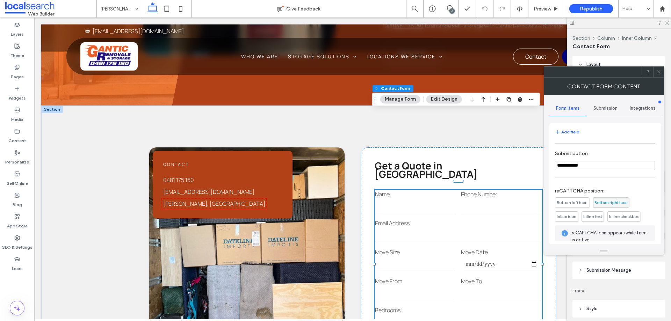
scroll to position [214, 0]
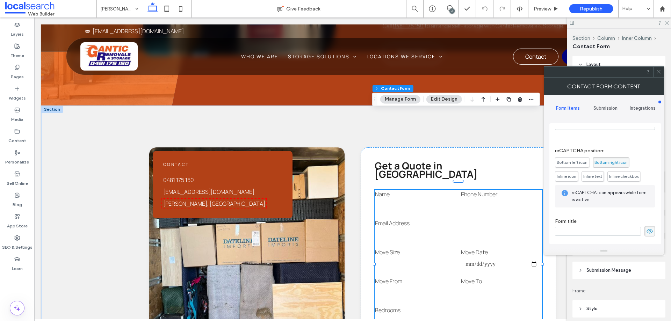
click at [608, 110] on span "Submission" at bounding box center [605, 108] width 24 height 6
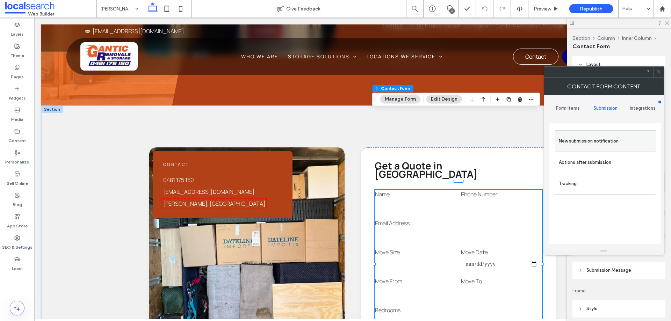
click at [601, 143] on label "New submission notification" at bounding box center [604, 141] width 93 height 14
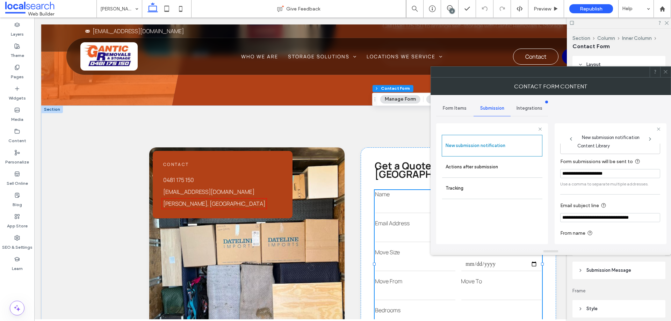
scroll to position [36, 0]
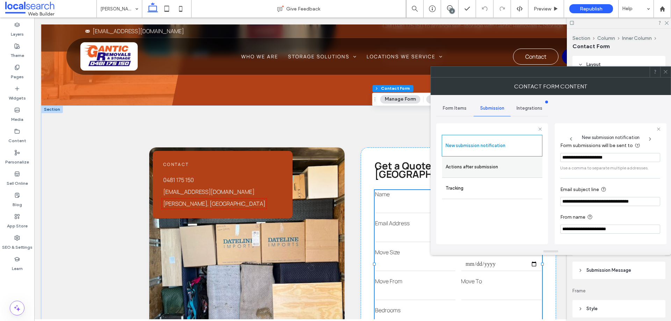
click at [492, 171] on label "Actions after submission" at bounding box center [491, 167] width 93 height 14
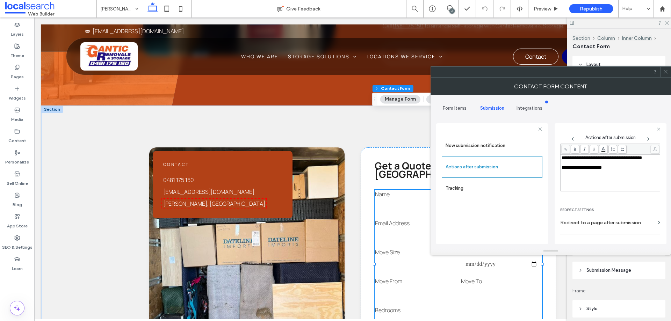
scroll to position [120, 0]
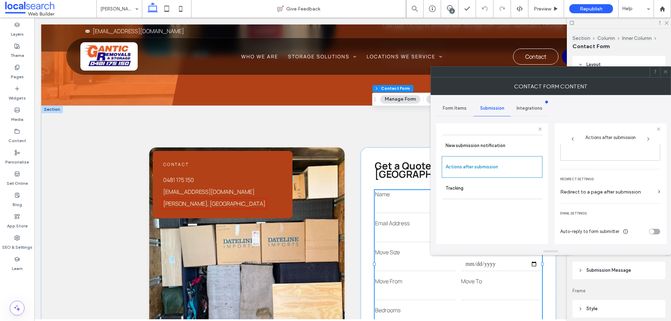
click at [665, 70] on icon at bounding box center [665, 71] width 5 height 5
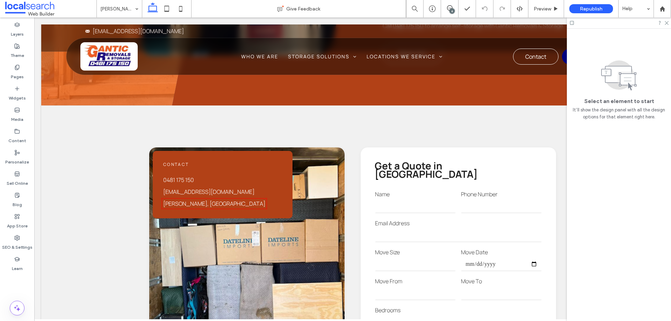
drag, startPoint x: 122, startPoint y: 10, endPoint x: 130, endPoint y: 14, distance: 8.8
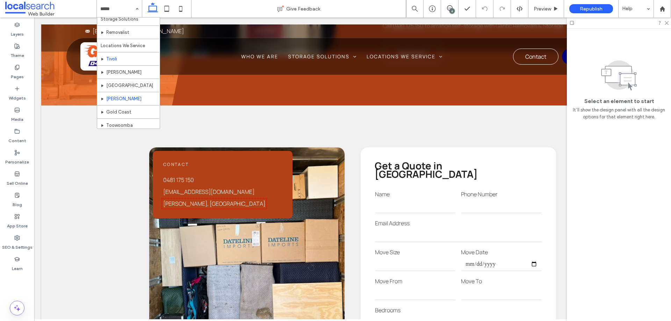
scroll to position [60, 0]
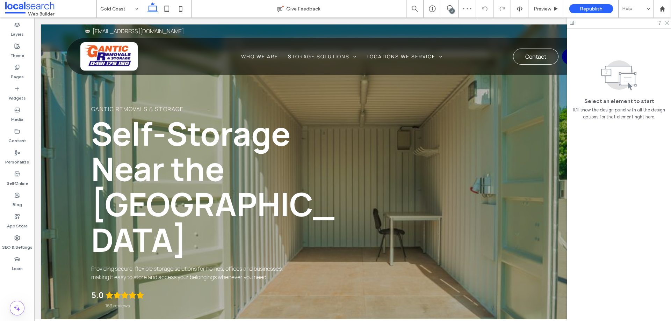
scroll to position [594, 0]
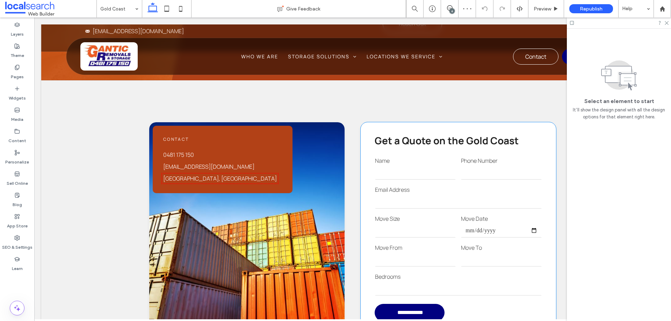
click at [429, 195] on input "email" at bounding box center [458, 202] width 167 height 14
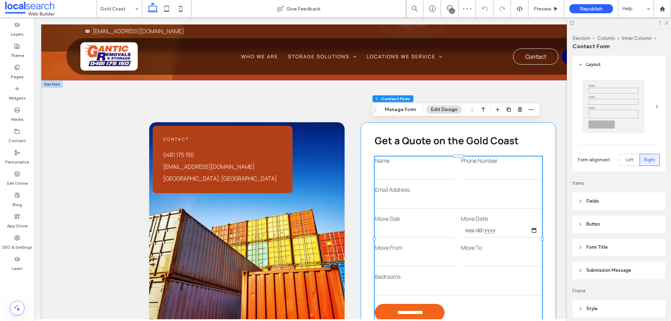
scroll to position [0, 0]
type input "*"
type input "***"
type input "*"
type input "***"
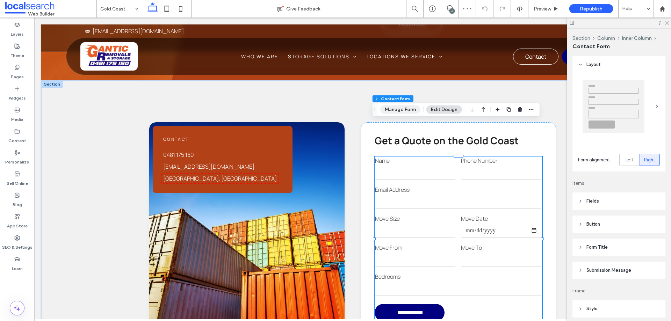
click at [397, 111] on button "Manage Form" at bounding box center [400, 109] width 40 height 8
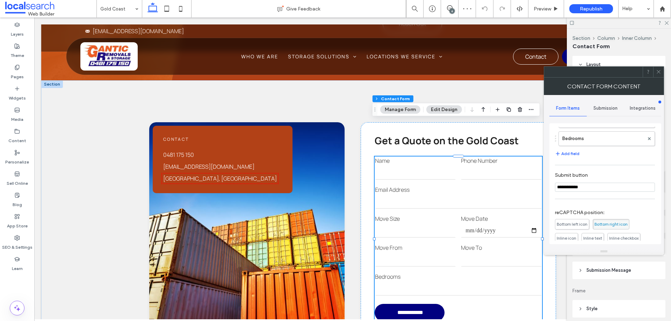
scroll to position [214, 0]
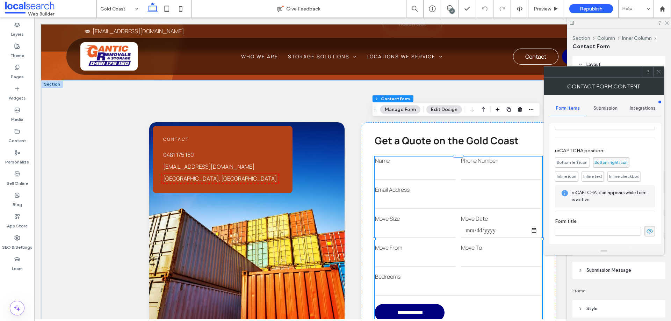
click at [608, 113] on div "Submission" at bounding box center [604, 108] width 37 height 15
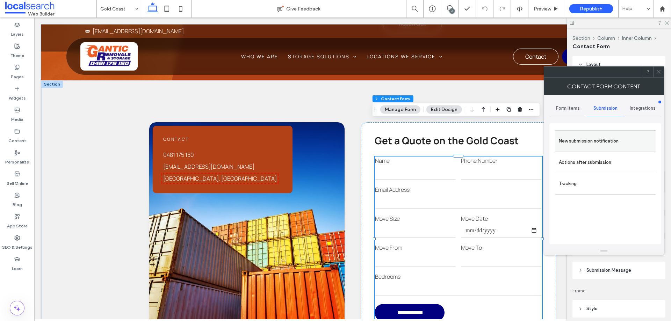
click at [597, 140] on label "New submission notification" at bounding box center [604, 141] width 93 height 14
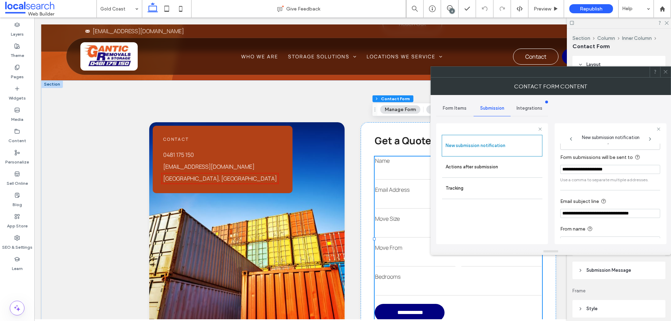
scroll to position [36, 0]
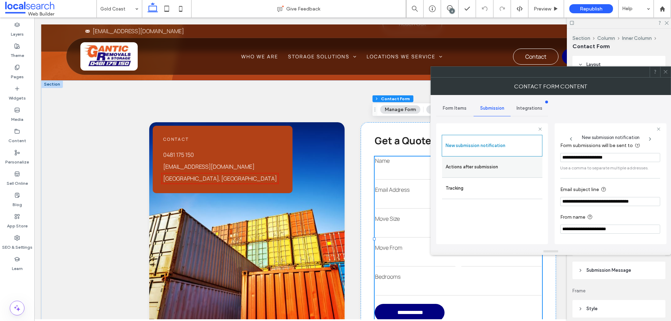
click at [454, 174] on div "Actions after submission" at bounding box center [492, 166] width 100 height 21
click at [482, 173] on label "Actions after submission" at bounding box center [491, 167] width 93 height 14
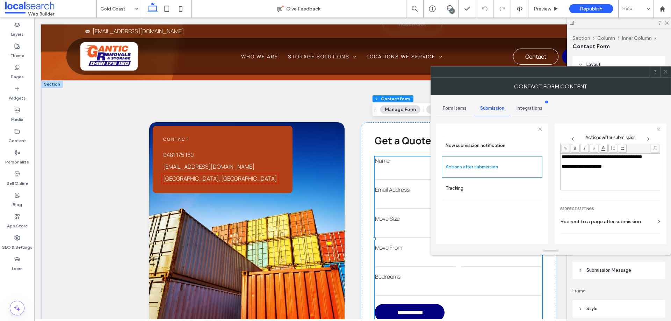
scroll to position [120, 0]
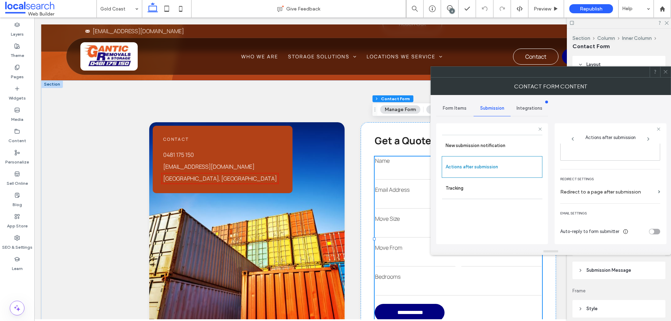
click at [664, 74] on span at bounding box center [665, 72] width 5 height 10
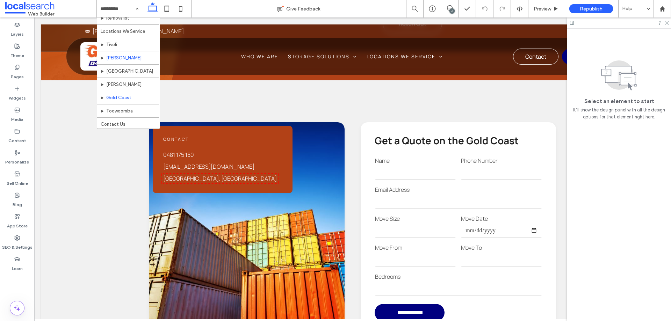
scroll to position [60, 0]
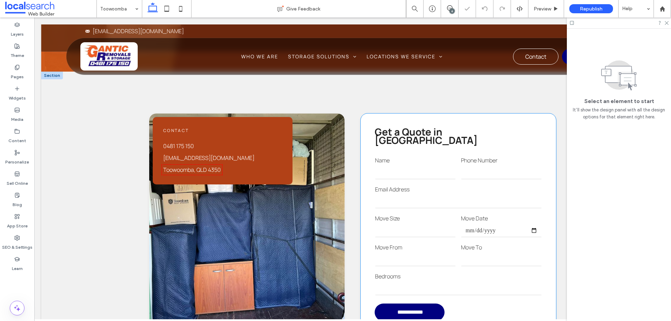
click at [426, 194] on input "email" at bounding box center [458, 201] width 167 height 14
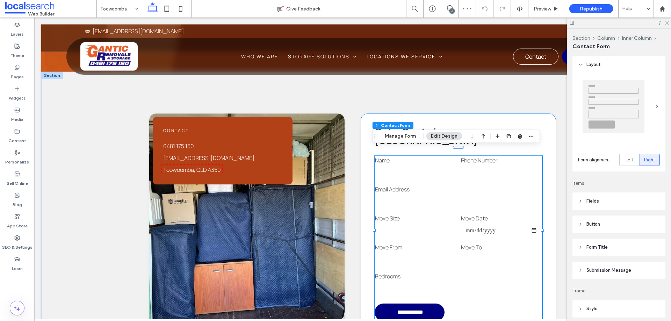
type input "*"
type input "***"
type input "*"
type input "***"
click at [405, 140] on button "Manage Form" at bounding box center [400, 136] width 40 height 8
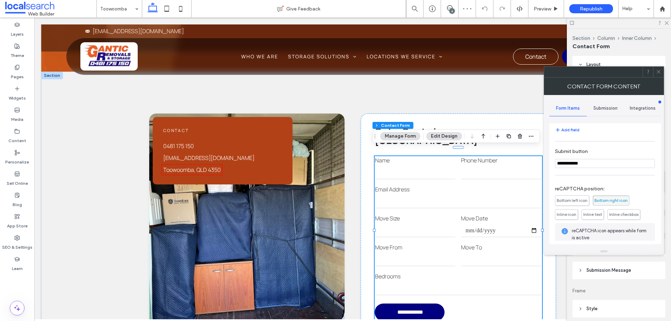
scroll to position [214, 0]
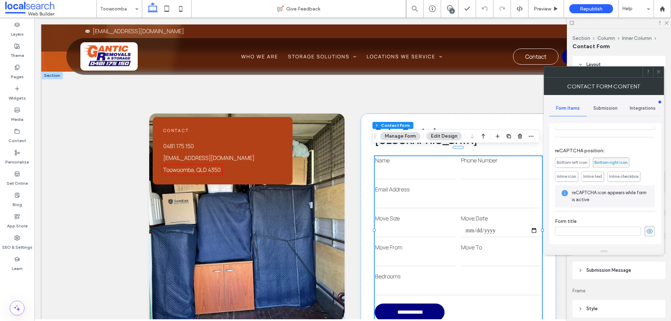
click at [603, 107] on span "Submission" at bounding box center [605, 108] width 24 height 6
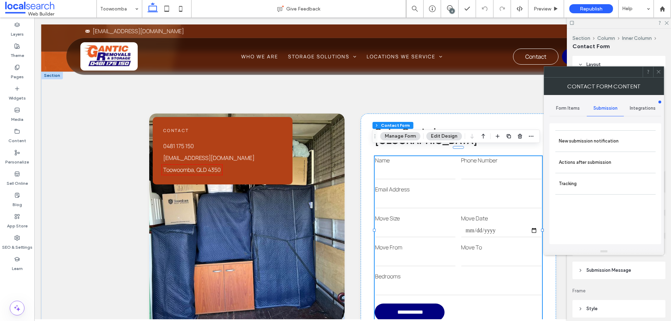
drag, startPoint x: 602, startPoint y: 117, endPoint x: 606, endPoint y: 149, distance: 32.7
click at [607, 138] on label "New submission notification" at bounding box center [604, 141] width 93 height 14
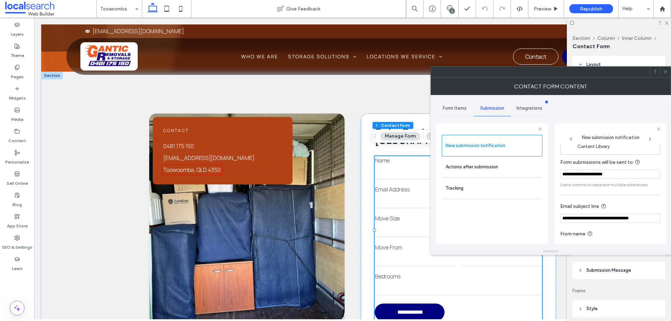
scroll to position [36, 0]
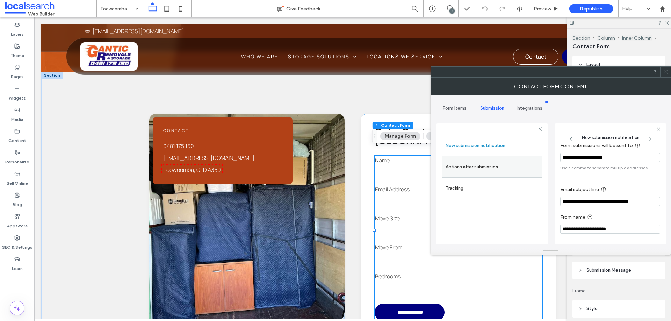
click at [488, 164] on label "Actions after submission" at bounding box center [491, 167] width 93 height 14
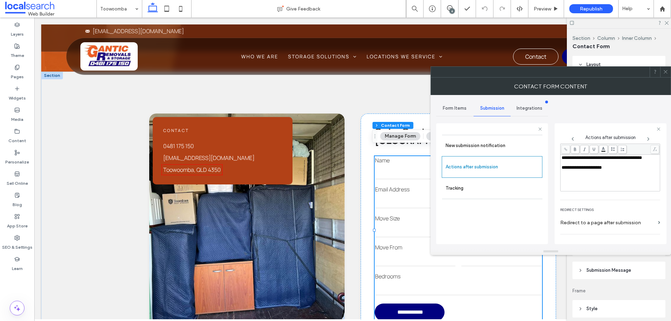
scroll to position [120, 0]
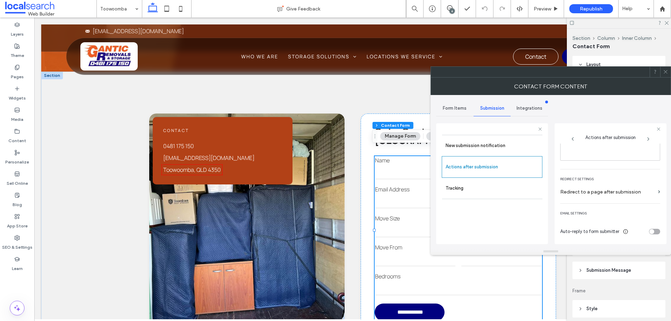
click at [666, 73] on icon at bounding box center [665, 71] width 5 height 5
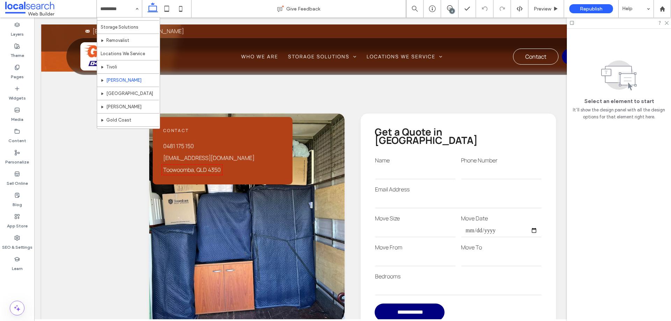
scroll to position [60, 0]
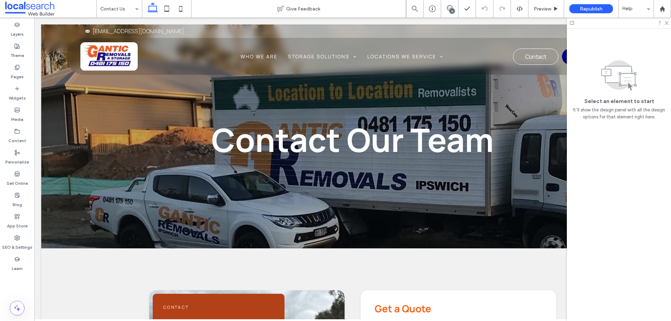
click at [130, 8] on input at bounding box center [117, 8] width 35 height 17
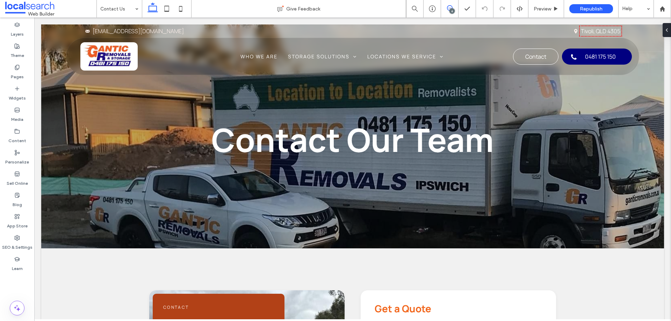
click at [451, 8] on icon at bounding box center [450, 8] width 6 height 6
